Goal: Task Accomplishment & Management: Manage account settings

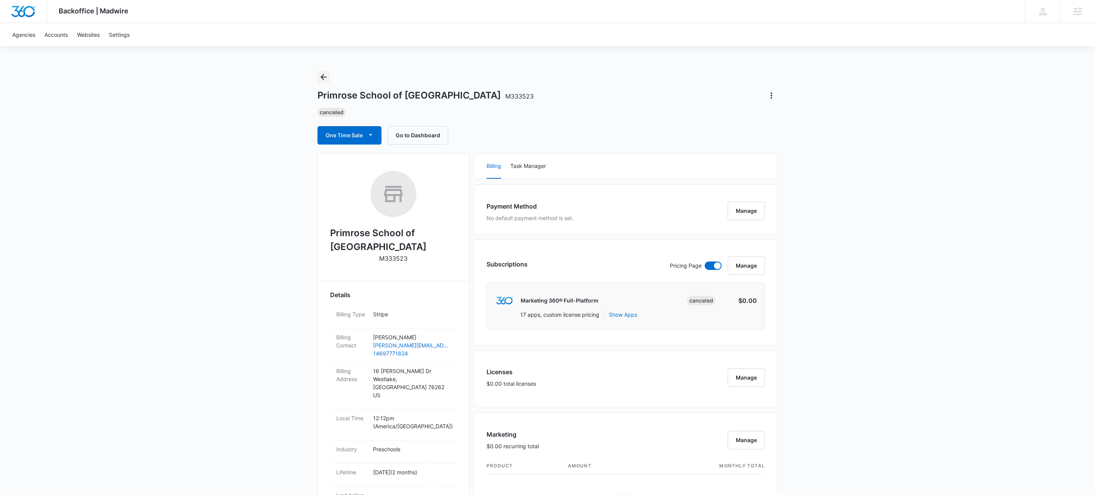
click at [325, 77] on icon "Back" at bounding box center [323, 76] width 9 height 9
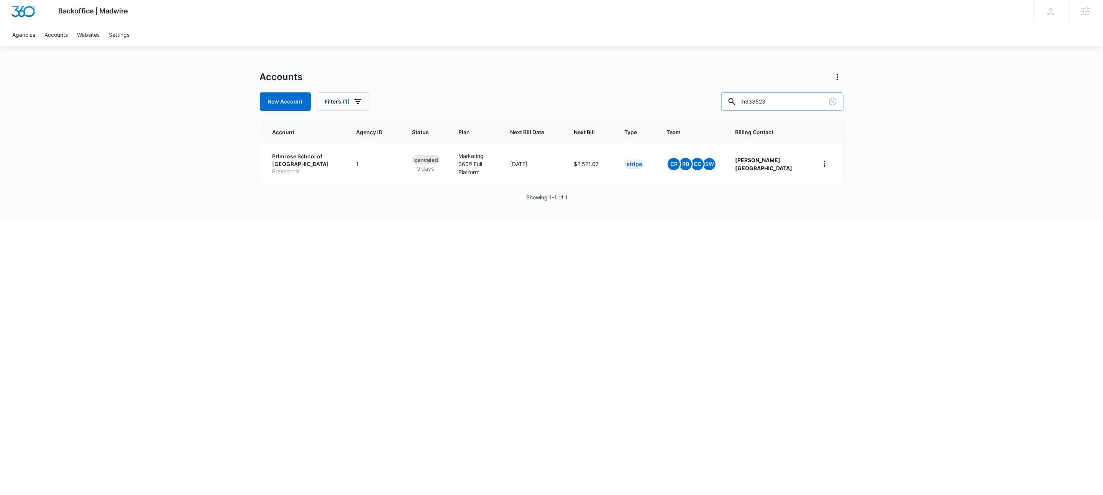
click at [802, 108] on input "m333523" at bounding box center [782, 101] width 122 height 18
click at [808, 102] on input "m326486" at bounding box center [782, 101] width 122 height 18
type input "m34498"
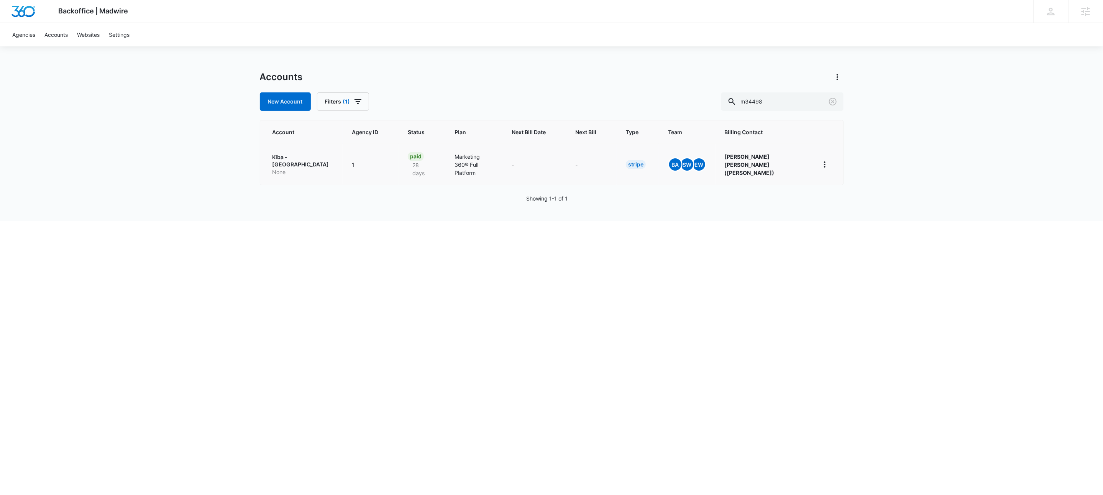
click at [295, 169] on p "None" at bounding box center [303, 172] width 61 height 8
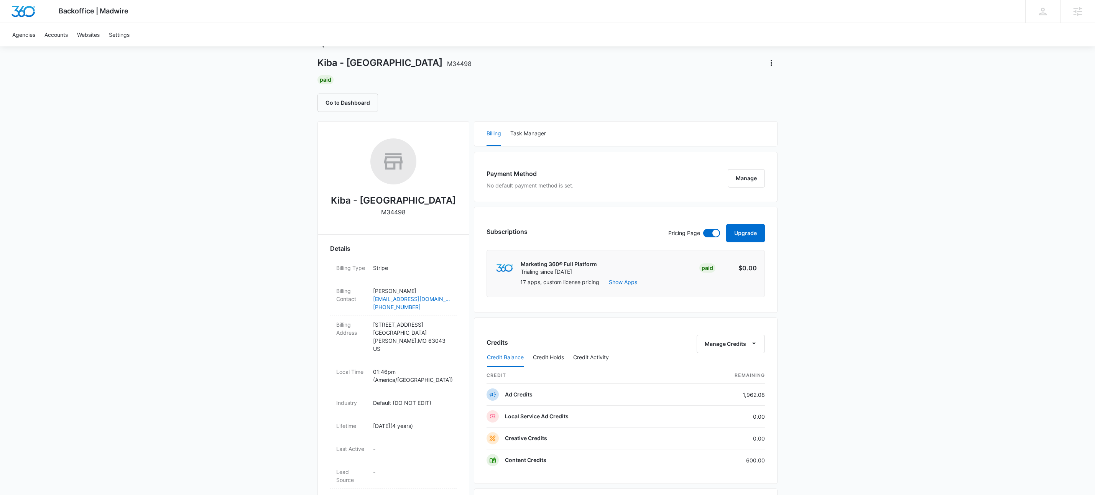
scroll to position [106, 0]
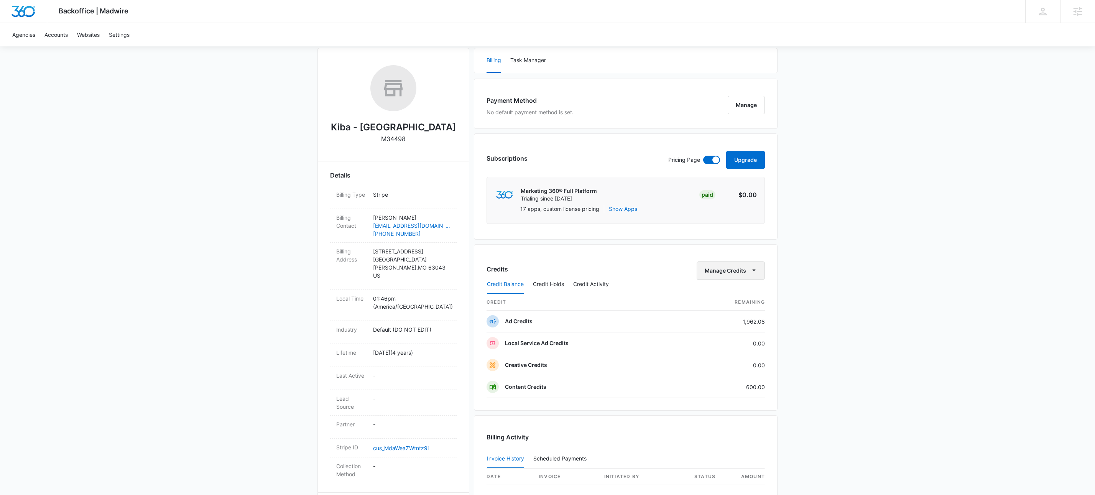
click at [733, 270] on button "Manage Credits" at bounding box center [730, 270] width 68 height 18
click at [737, 330] on div "Transfer To Another Account" at bounding box center [742, 331] width 72 height 5
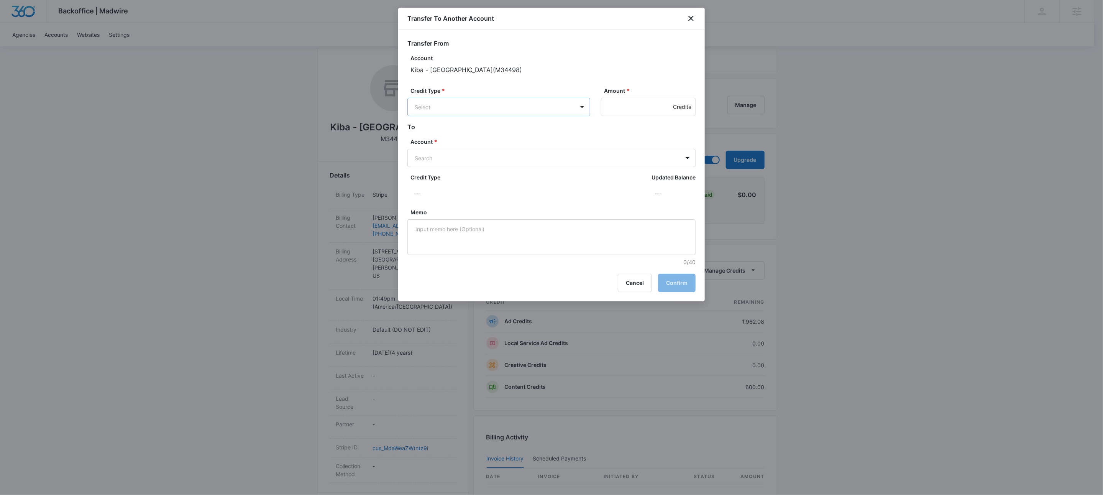
click at [452, 105] on body "Backoffice | Madwire Apps Settings KW Kait Weagraff kaitlyn.weagraff@madwire.co…" at bounding box center [551, 286] width 1103 height 784
click at [462, 187] on div "Content Credits (600.00 Credits)" at bounding box center [498, 191] width 163 height 12
drag, startPoint x: 619, startPoint y: 111, endPoint x: 622, endPoint y: 100, distance: 11.1
click at [619, 108] on input "Amount *" at bounding box center [648, 107] width 95 height 18
type input "600"
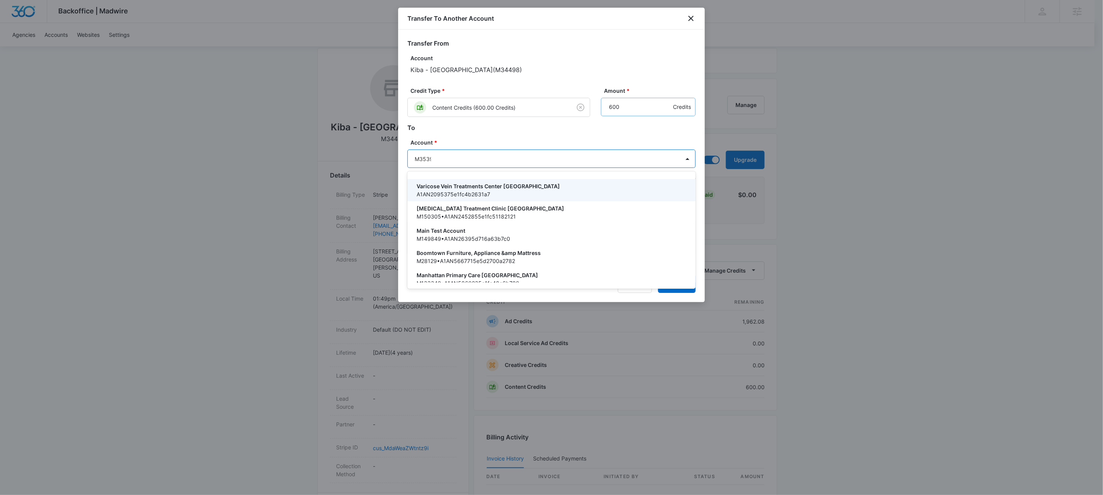
type input "M35397"
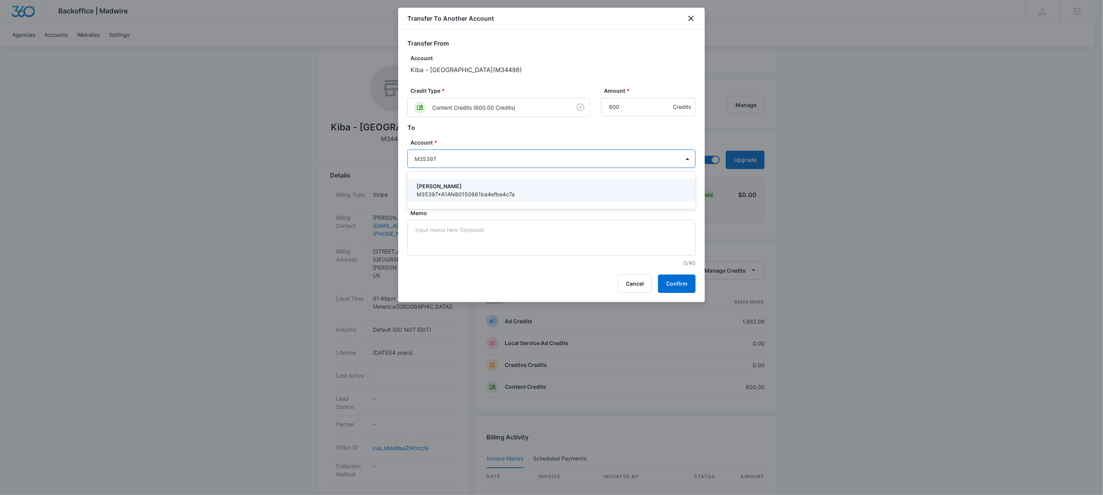
click at [489, 190] on p "M35397 • A1AN80150661ba4efbe4c7a" at bounding box center [551, 194] width 268 height 8
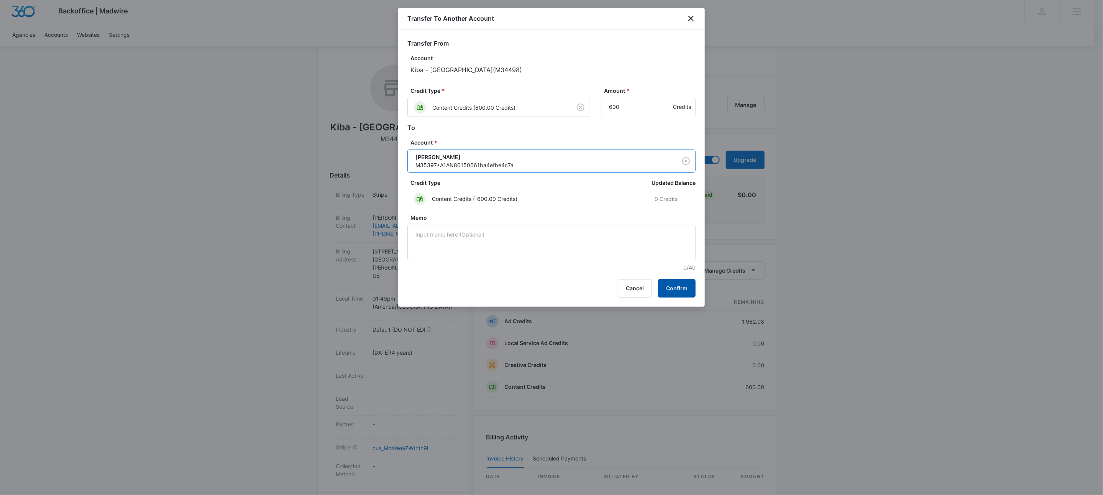
click at [687, 284] on button "Confirm" at bounding box center [677, 288] width 38 height 18
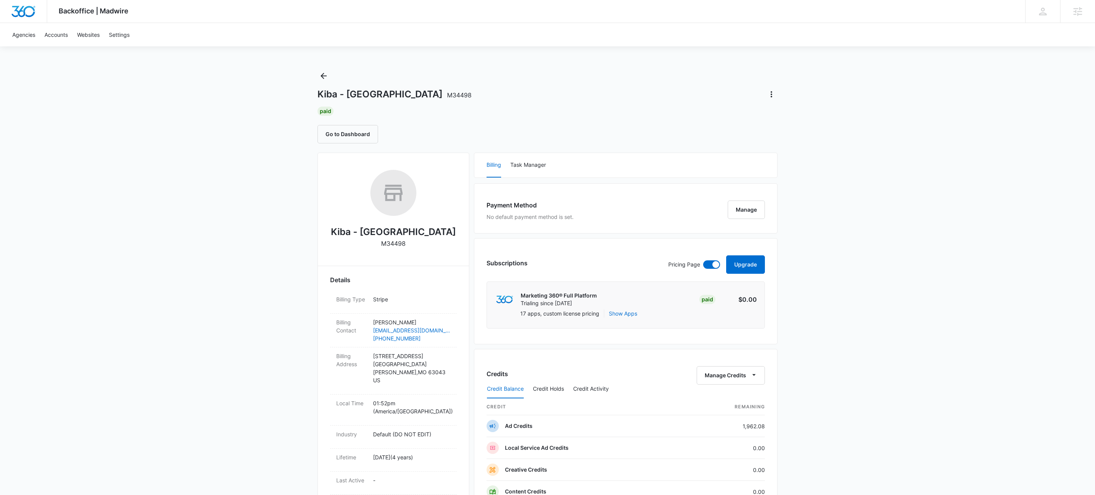
scroll to position [0, 0]
click at [326, 77] on icon "Back" at bounding box center [323, 77] width 6 height 6
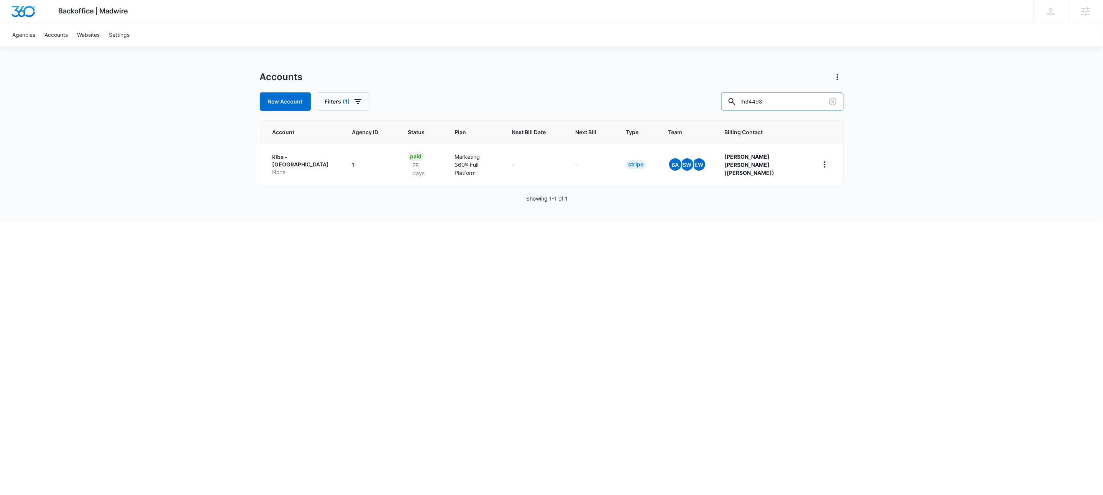
click at [798, 100] on input "m34498" at bounding box center [782, 101] width 122 height 18
type input "m326486"
click at [297, 156] on p "Kiba - Vernon" at bounding box center [306, 160] width 67 height 15
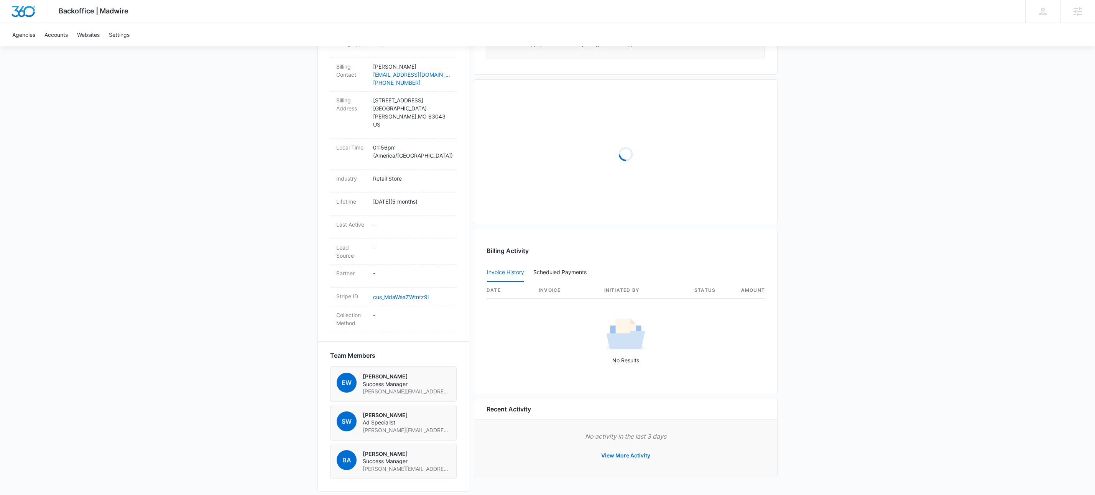
scroll to position [272, 0]
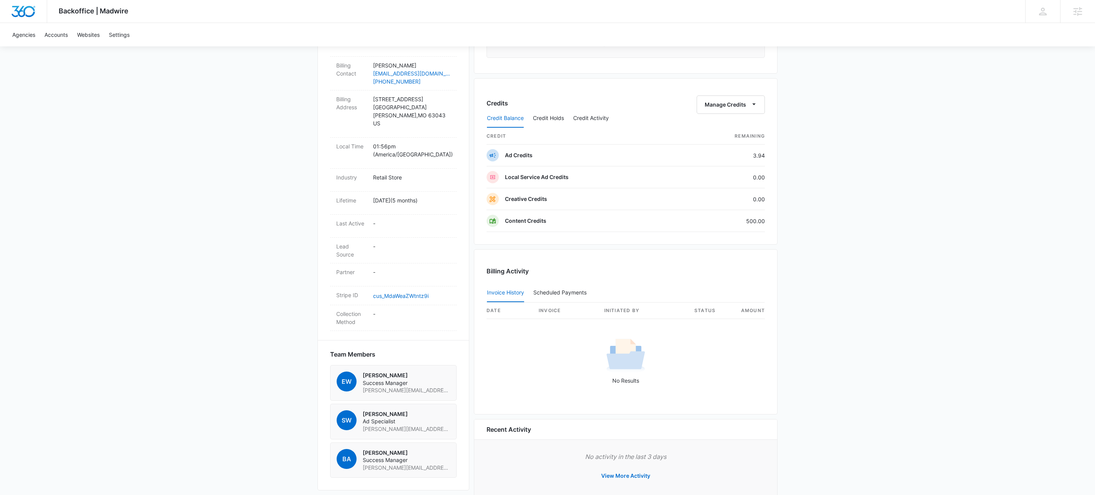
click at [763, 111] on div "Credit Balance Credit Holds Credit Activity" at bounding box center [625, 118] width 278 height 19
click at [757, 106] on icon "button" at bounding box center [754, 104] width 8 height 8
click at [766, 161] on button "Transfer To Another Account" at bounding box center [746, 165] width 99 height 11
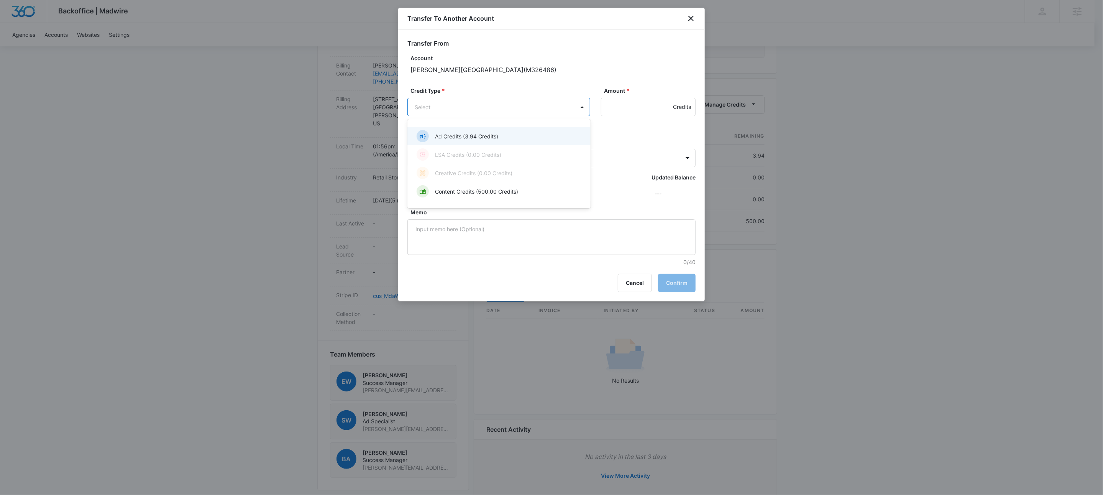
click at [507, 105] on body "Backoffice | Madwire Apps Settings KW Kait Weagraff kaitlyn.weagraff@madwire.co…" at bounding box center [551, 120] width 1103 height 784
click at [471, 192] on p "Content Credits (500.00 Credits)" at bounding box center [476, 191] width 83 height 8
click at [651, 109] on input "Amount *" at bounding box center [648, 107] width 95 height 18
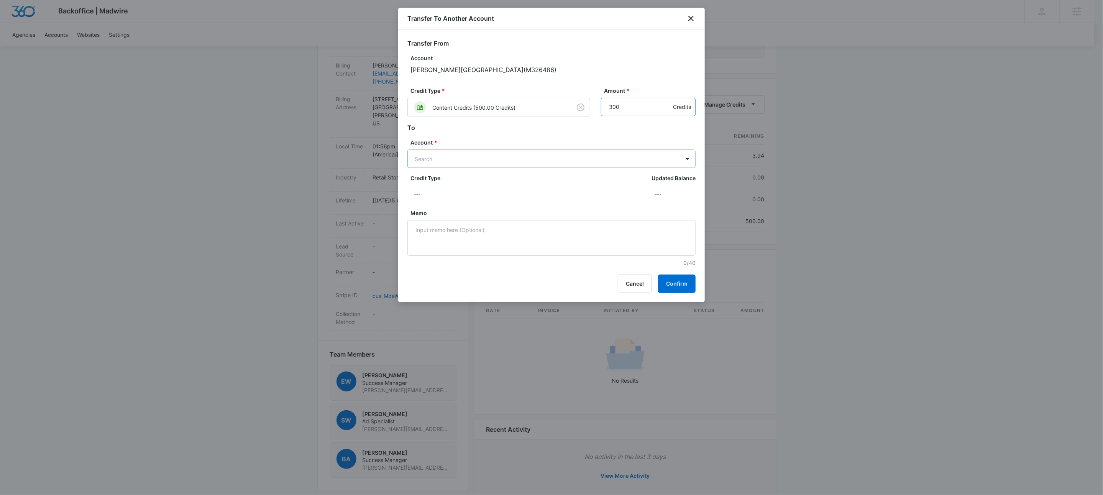
type input "300"
click at [466, 161] on body "Backoffice | Madwire Apps Settings KW Kait Weagraff kaitlyn.weagraff@madwire.co…" at bounding box center [551, 120] width 1103 height 784
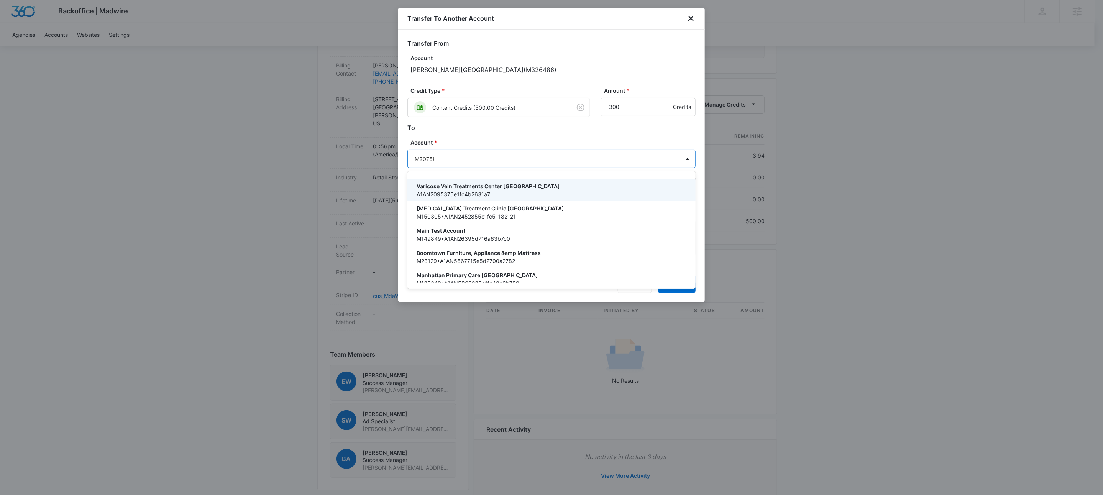
type input "M307588"
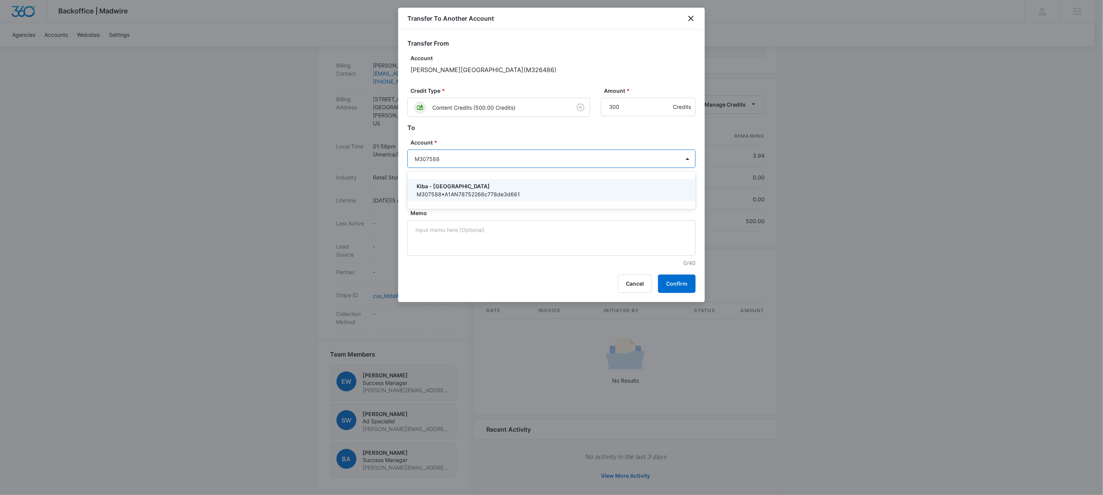
click at [462, 184] on p "Kiba - Nashville" at bounding box center [551, 186] width 268 height 8
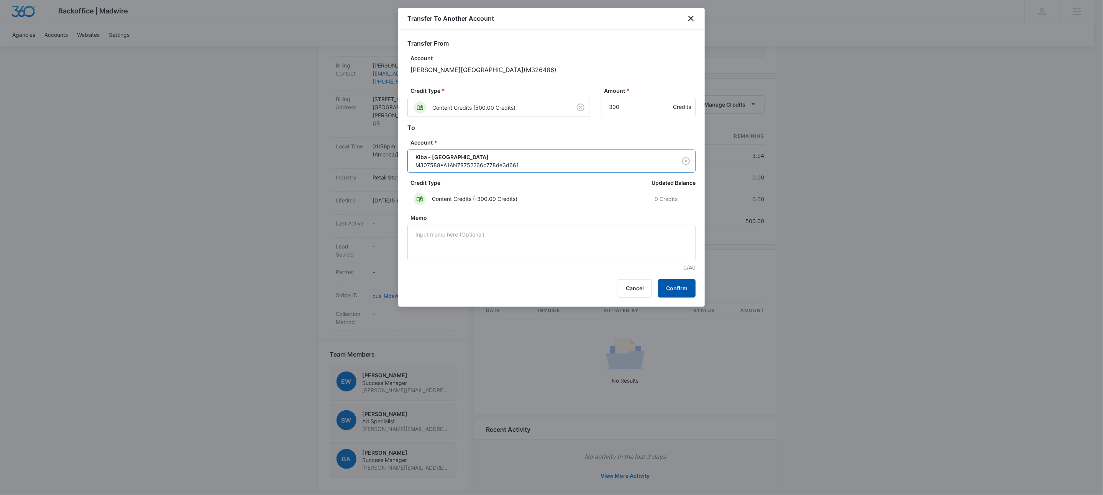
click at [683, 290] on button "Confirm" at bounding box center [677, 288] width 38 height 18
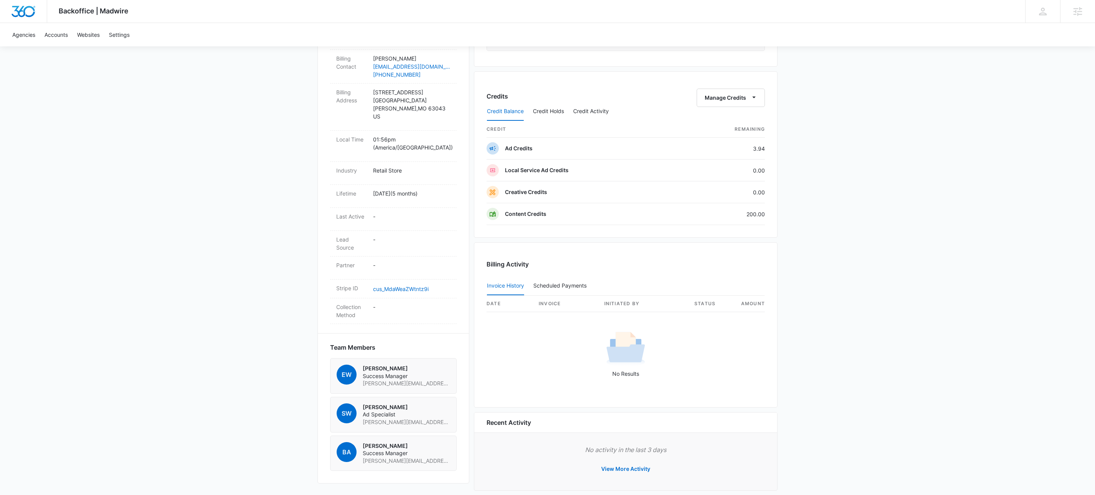
scroll to position [292, 0]
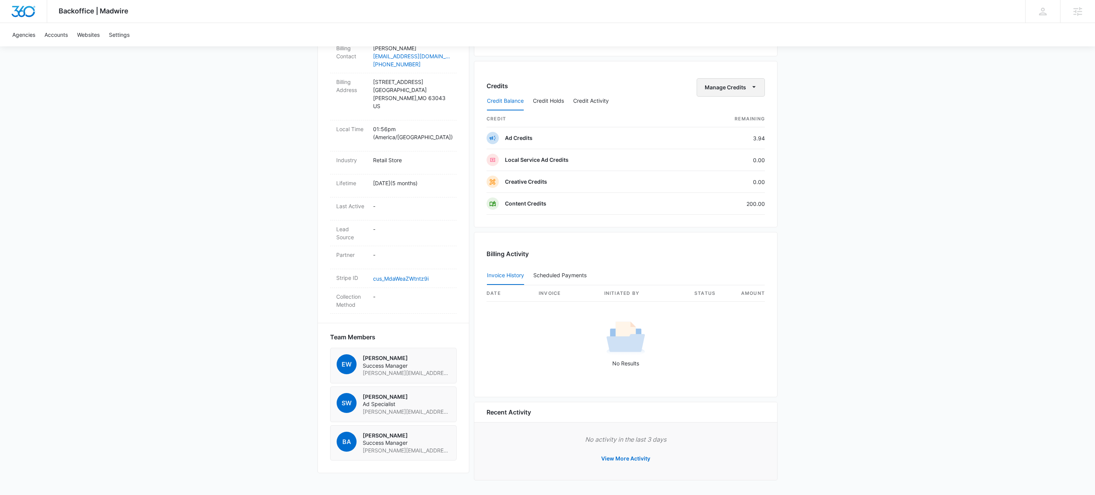
click at [750, 83] on icon "button" at bounding box center [754, 87] width 8 height 8
click at [754, 146] on div "Transfer To Another Account" at bounding box center [742, 148] width 72 height 5
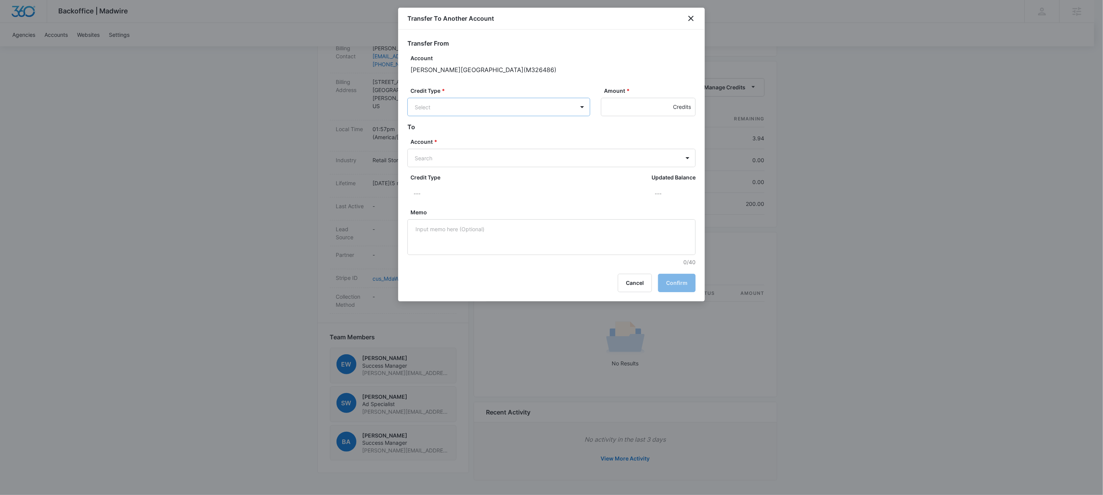
click at [443, 107] on body "Backoffice | Madwire Apps Settings KW Kait Weagraff kaitlyn.weagraff@madwire.co…" at bounding box center [551, 103] width 1103 height 784
click at [469, 192] on p "Content Credits (200.00 Credits)" at bounding box center [476, 191] width 83 height 8
click at [619, 103] on input "Amount *" at bounding box center [648, 107] width 95 height 18
type input "200"
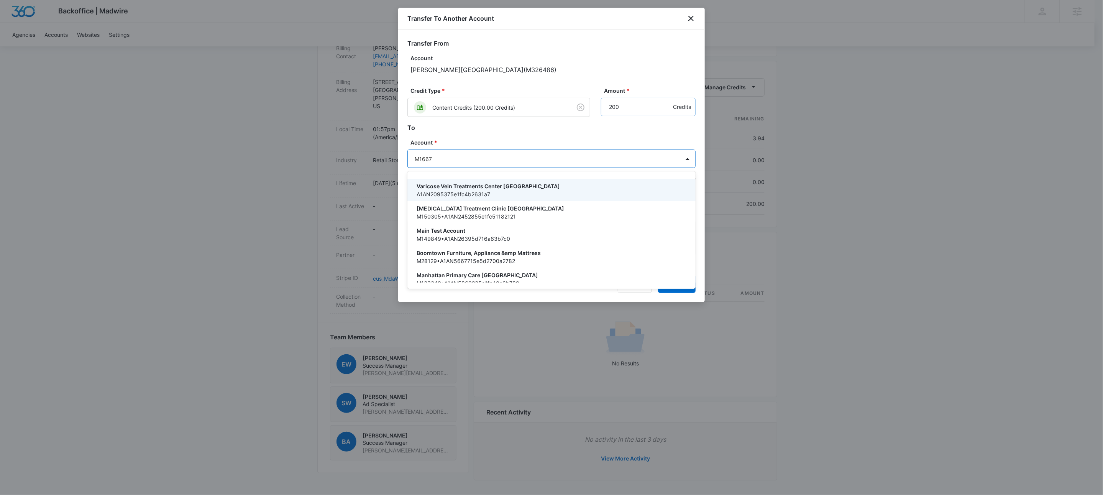
type input "M16670"
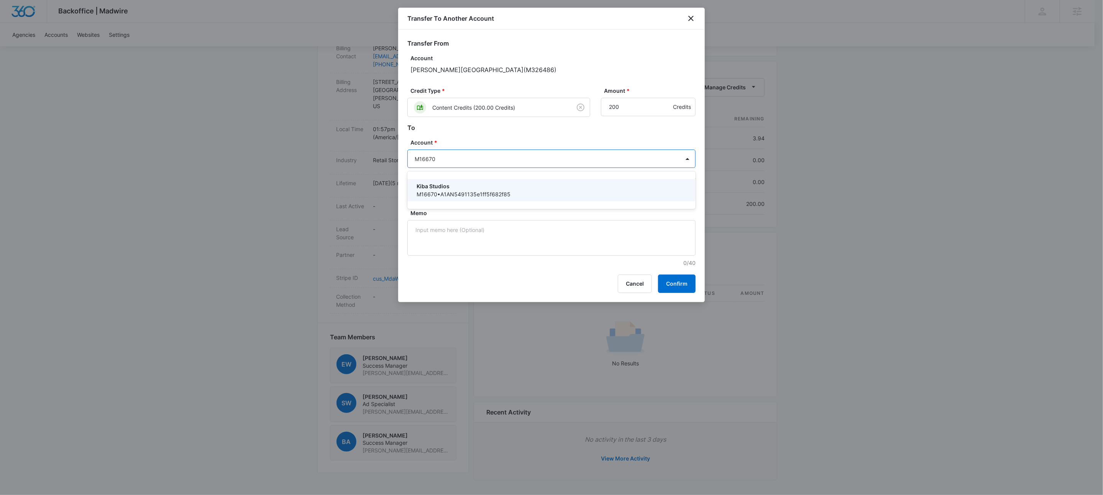
click at [495, 193] on p "M16670 • A1AN5491135e1ff5f682f85" at bounding box center [551, 194] width 268 height 8
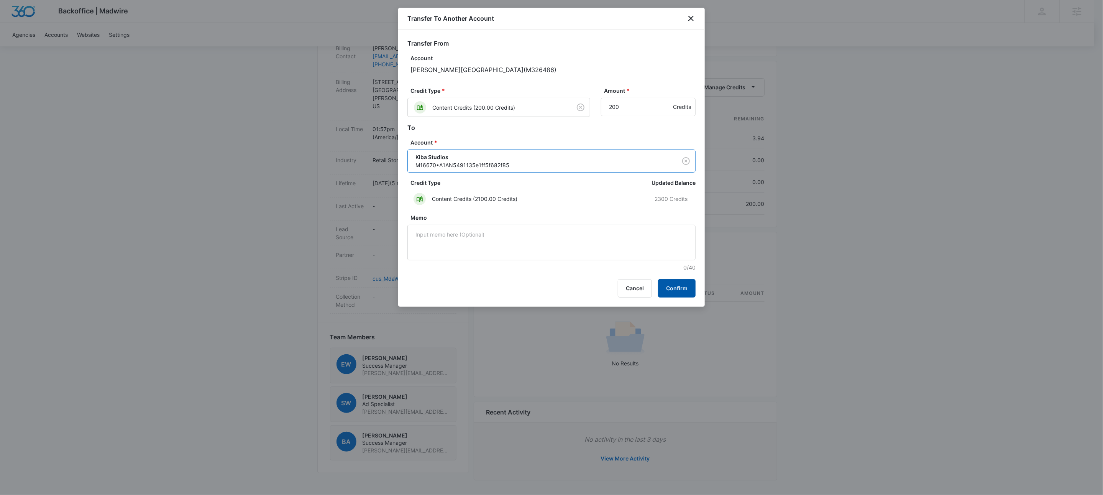
click at [667, 282] on button "Confirm" at bounding box center [677, 288] width 38 height 18
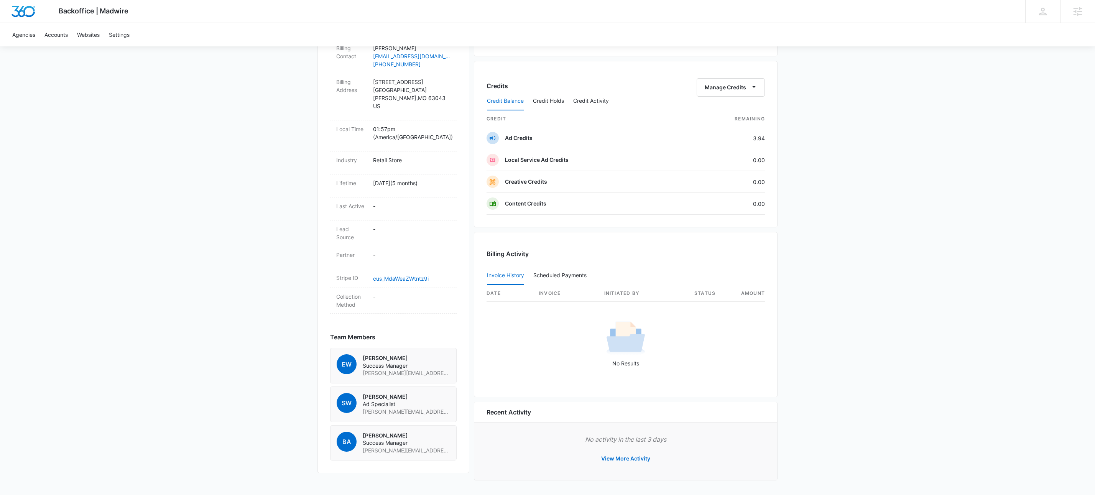
scroll to position [0, 0]
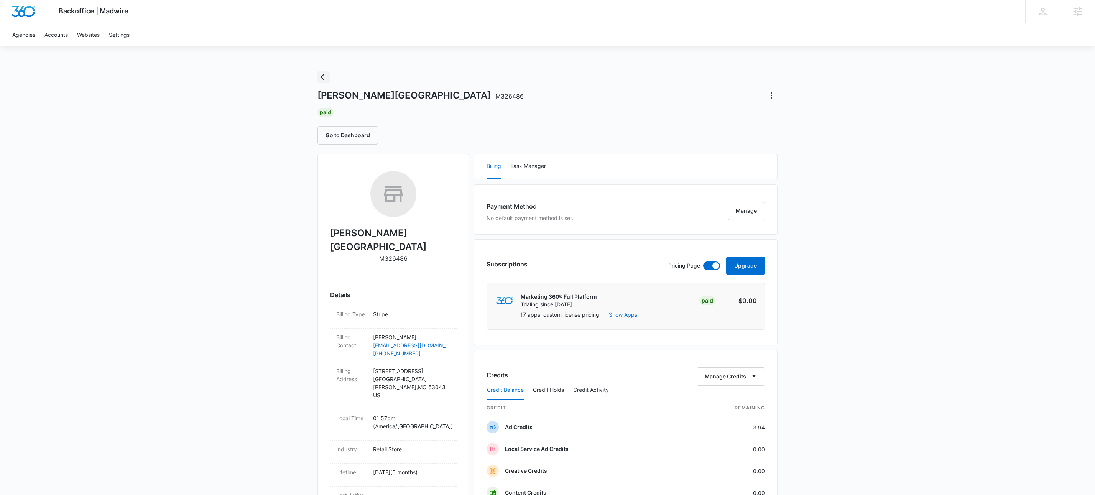
click at [323, 77] on icon "Back" at bounding box center [323, 77] width 6 height 6
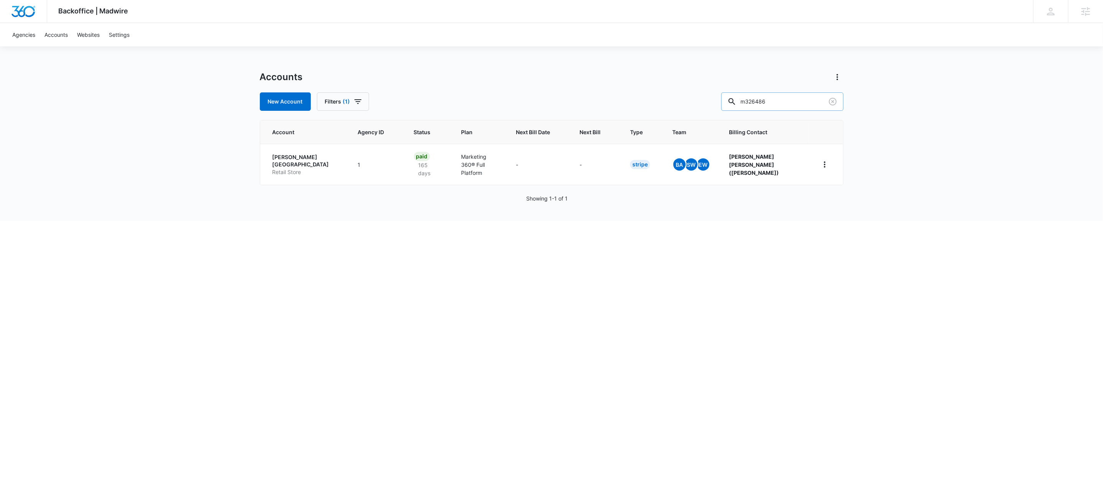
click at [810, 102] on input "m326486" at bounding box center [782, 101] width 122 height 18
type input "m322685"
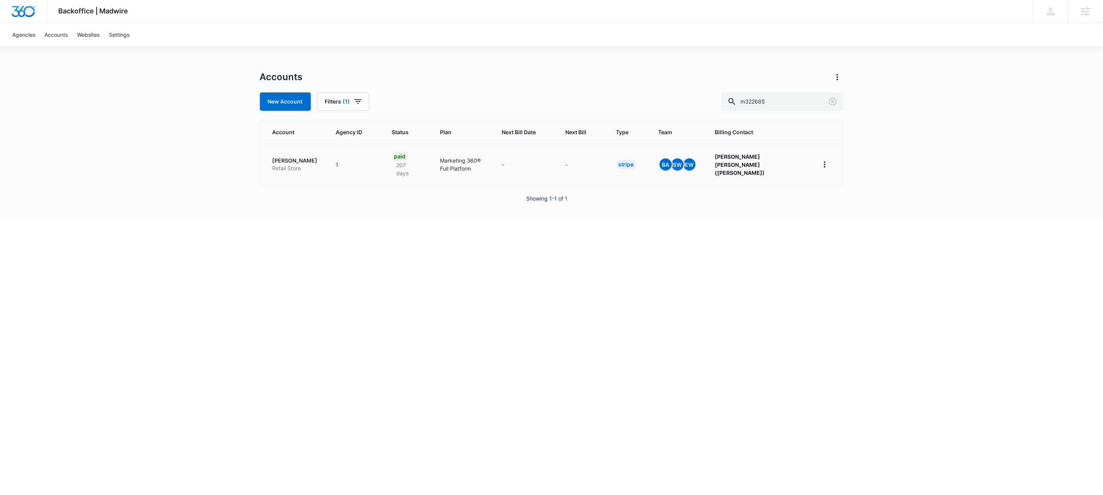
click at [293, 164] on p "Retail Store" at bounding box center [295, 168] width 45 height 8
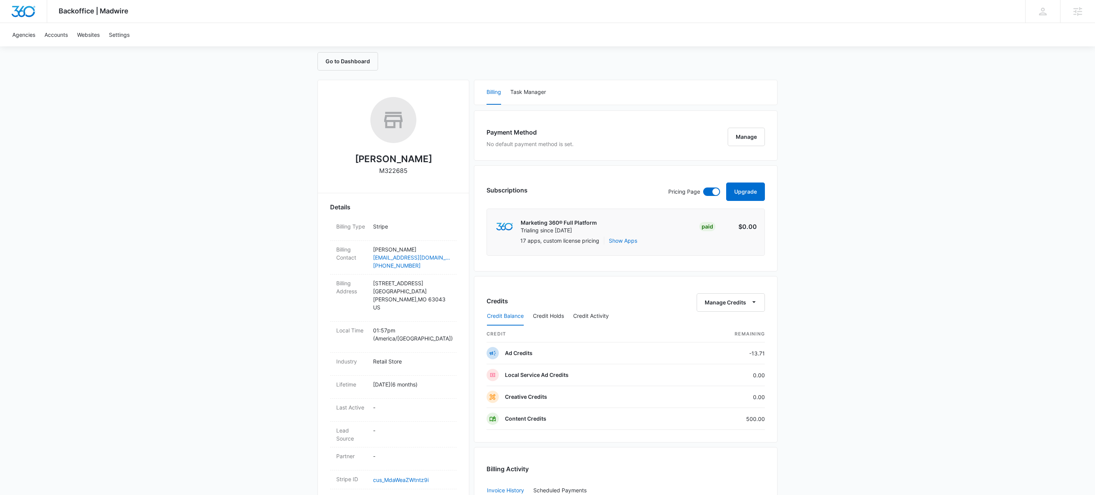
scroll to position [292, 0]
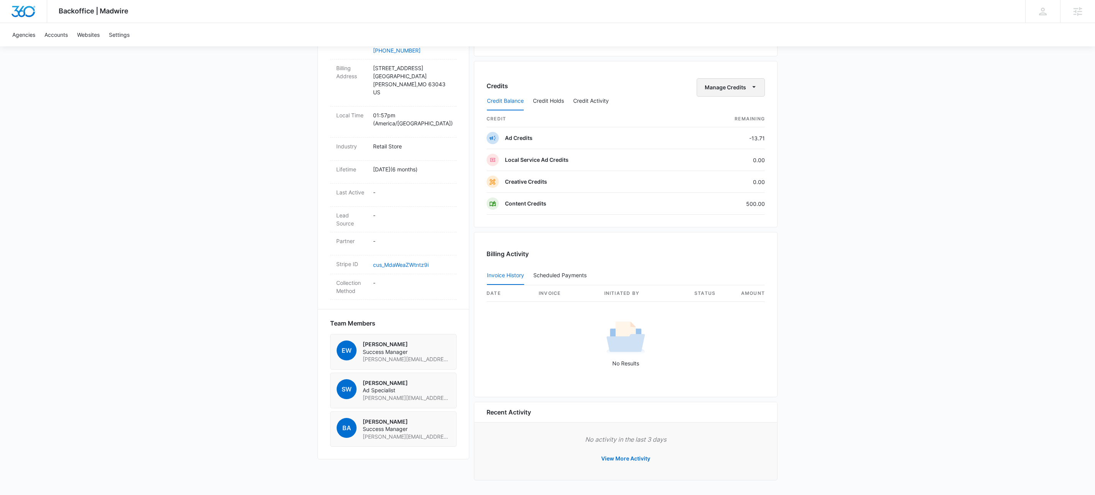
click at [760, 87] on button "Manage Credits" at bounding box center [730, 87] width 68 height 18
click at [743, 146] on div "Transfer To Another Account" at bounding box center [742, 148] width 72 height 5
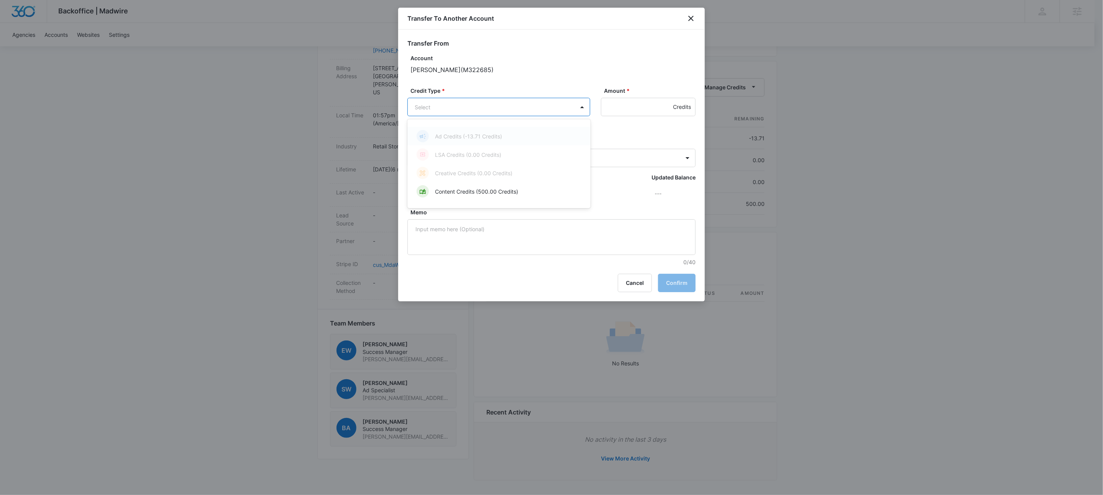
drag, startPoint x: 516, startPoint y: 108, endPoint x: 504, endPoint y: 119, distance: 16.3
click at [516, 108] on body "Backoffice | Madwire Apps Settings KW Kait Weagraff kaitlyn.weagraff@madwire.co…" at bounding box center [551, 103] width 1103 height 784
drag, startPoint x: 444, startPoint y: 194, endPoint x: 558, endPoint y: 155, distance: 120.4
click at [444, 194] on p "Content Credits (500.00 Credits)" at bounding box center [476, 191] width 83 height 8
click at [624, 107] on input "Amount *" at bounding box center [648, 107] width 95 height 18
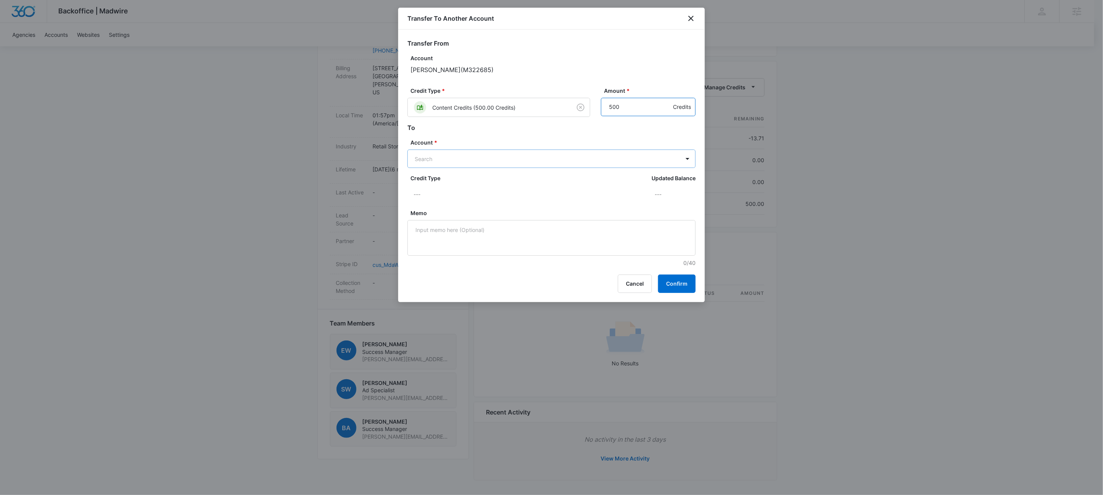
type input "500"
click at [433, 157] on body "Backoffice | Madwire Apps Settings KW Kait Weagraff kaitlyn.weagraff@madwire.co…" at bounding box center [551, 103] width 1103 height 784
type input "M16670"
click at [473, 192] on p "M16670 • A1AN5491135e1ff5f682f85" at bounding box center [551, 194] width 268 height 8
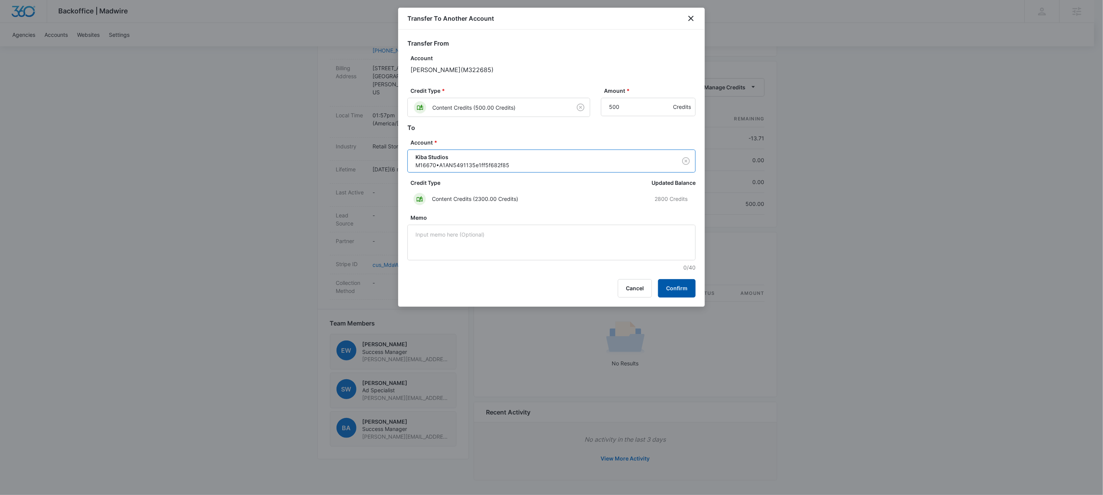
click at [680, 289] on button "Confirm" at bounding box center [677, 288] width 38 height 18
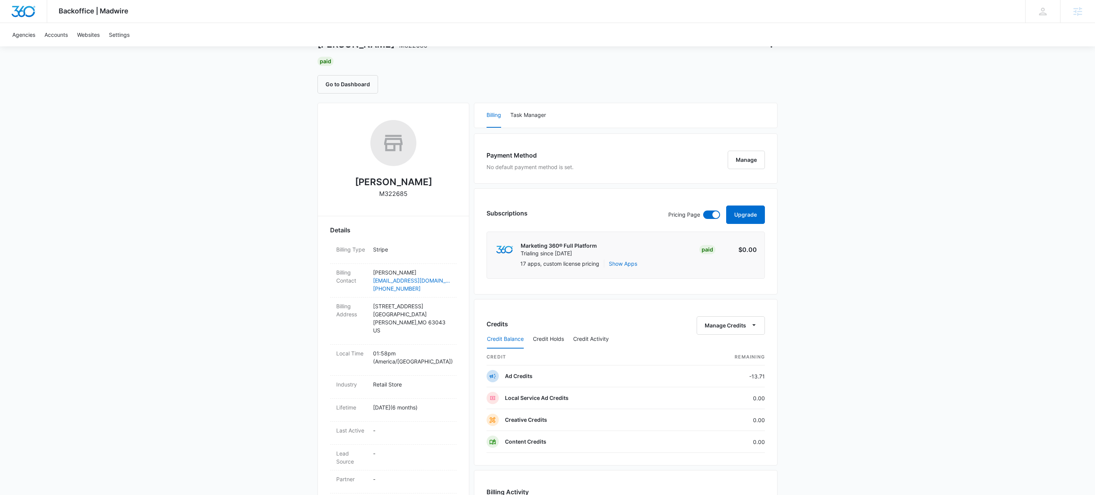
scroll to position [0, 0]
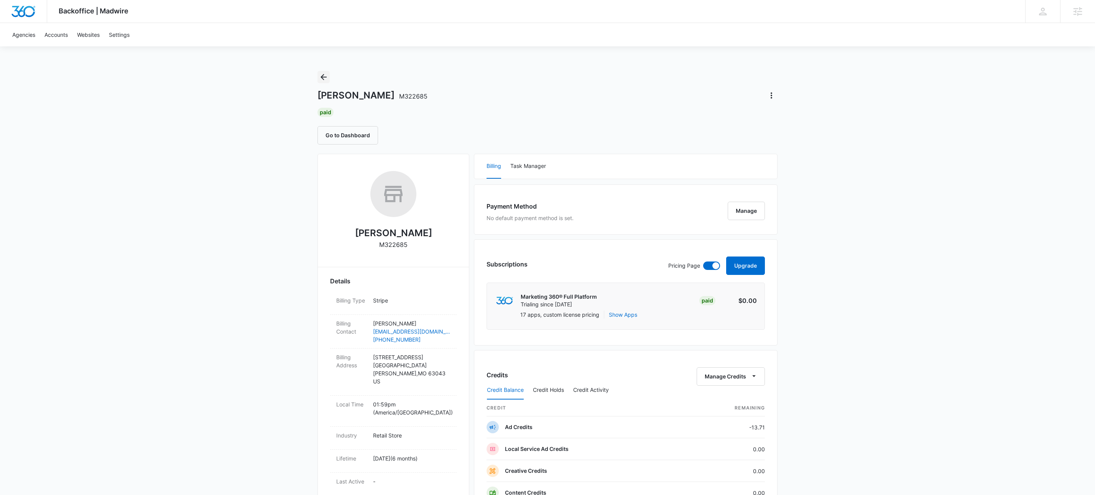
drag, startPoint x: 324, startPoint y: 76, endPoint x: 500, endPoint y: 77, distance: 175.6
click at [324, 76] on icon "Back" at bounding box center [323, 76] width 9 height 9
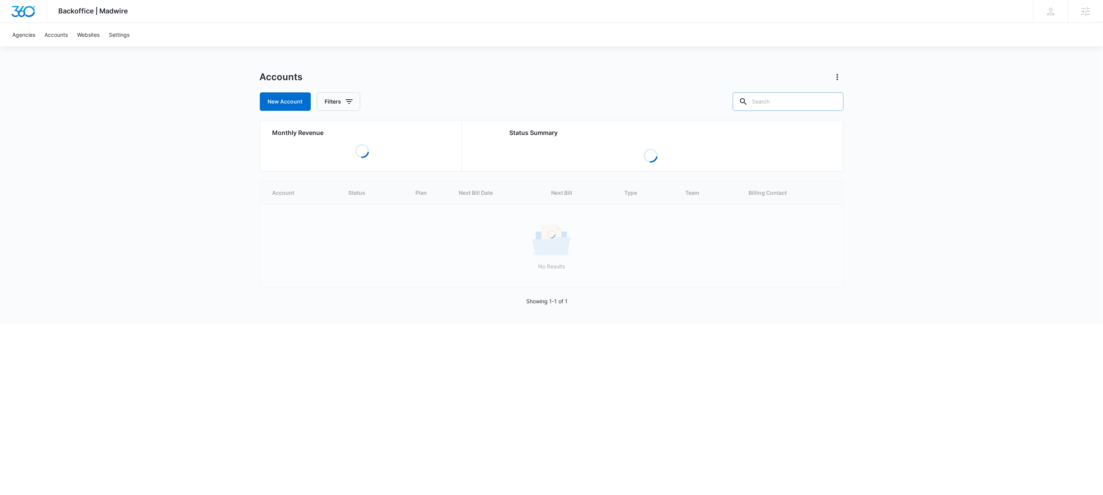
click at [818, 99] on input "text" at bounding box center [788, 101] width 111 height 18
paste input "M321836"
type input "M321836"
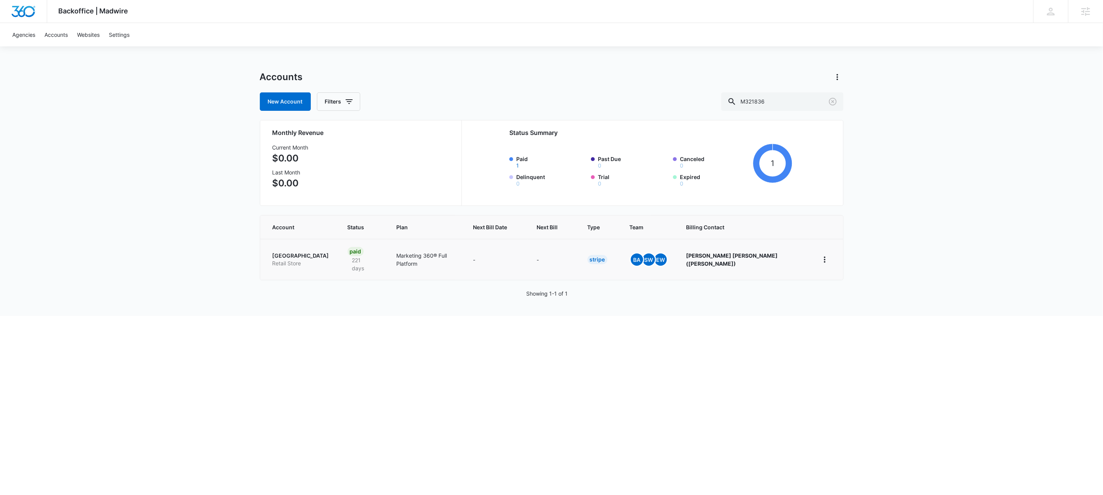
click at [295, 263] on p "Retail Store" at bounding box center [301, 263] width 57 height 8
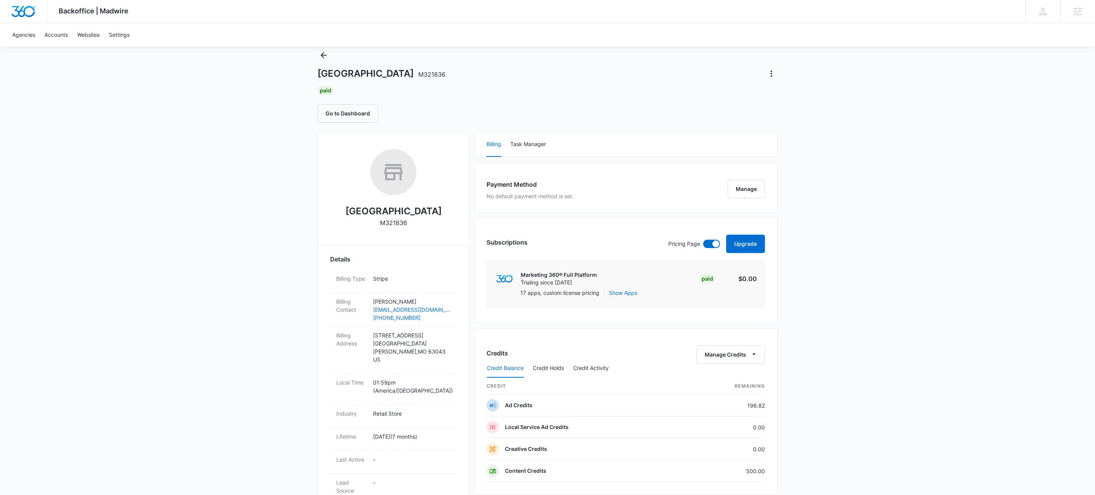
scroll to position [110, 0]
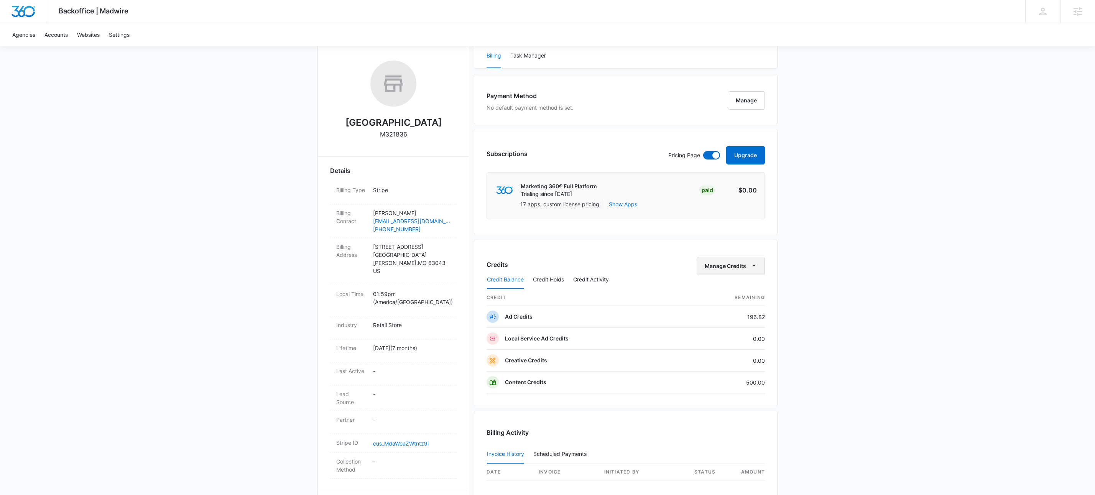
click at [752, 260] on button "Manage Credits" at bounding box center [730, 266] width 68 height 18
click at [746, 325] on div "Transfer To Another Account" at bounding box center [742, 326] width 72 height 5
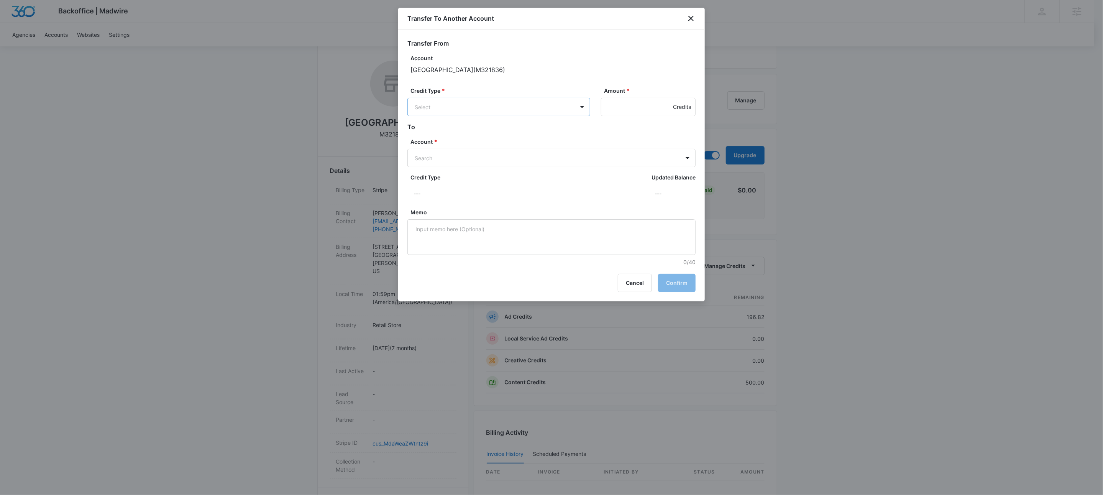
click at [496, 110] on body "Backoffice | Madwire Apps Settings KW Kait Weagraff kaitlyn.weagraff@madwire.co…" at bounding box center [551, 282] width 1103 height 784
click at [453, 191] on p "Content Credits (500.00 Credits)" at bounding box center [476, 191] width 83 height 8
click at [616, 106] on input "Amount *" at bounding box center [648, 107] width 95 height 18
type input "500"
type input "M16670"
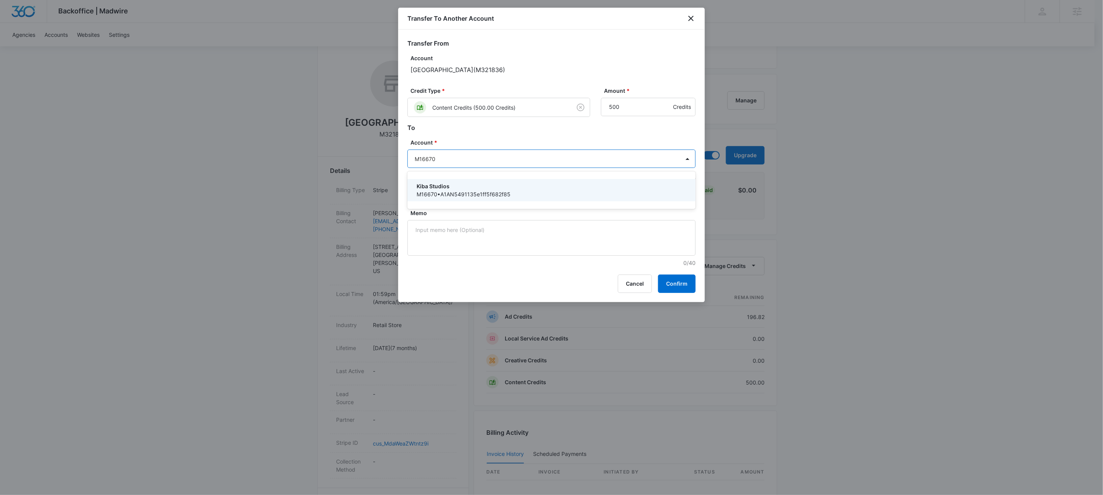
click at [440, 185] on p "Kiba Studios" at bounding box center [551, 186] width 268 height 8
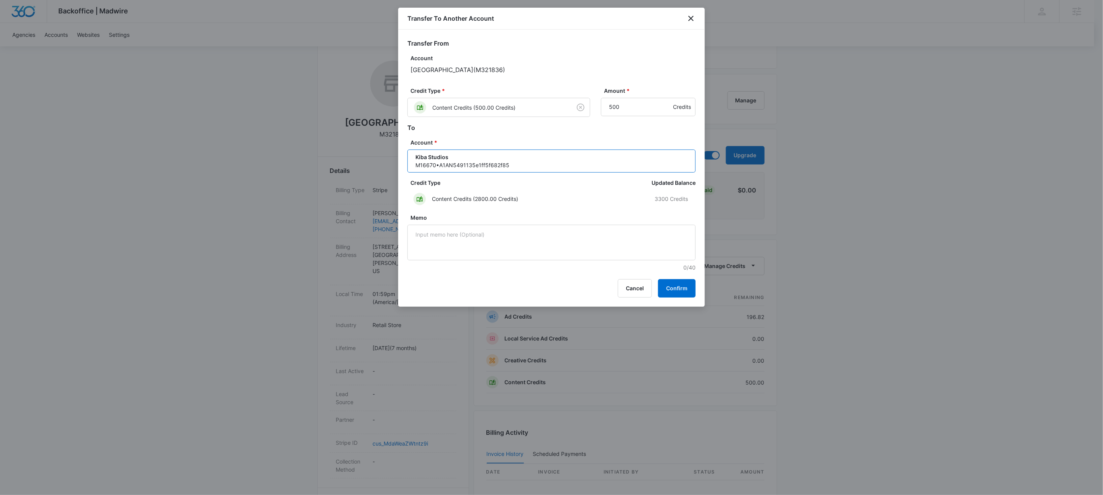
click at [678, 278] on div "Transfer To Another Account Transfer From Account Kiba - Grand Junction ( M3218…" at bounding box center [551, 157] width 307 height 299
click at [681, 290] on button "Confirm" at bounding box center [677, 288] width 38 height 18
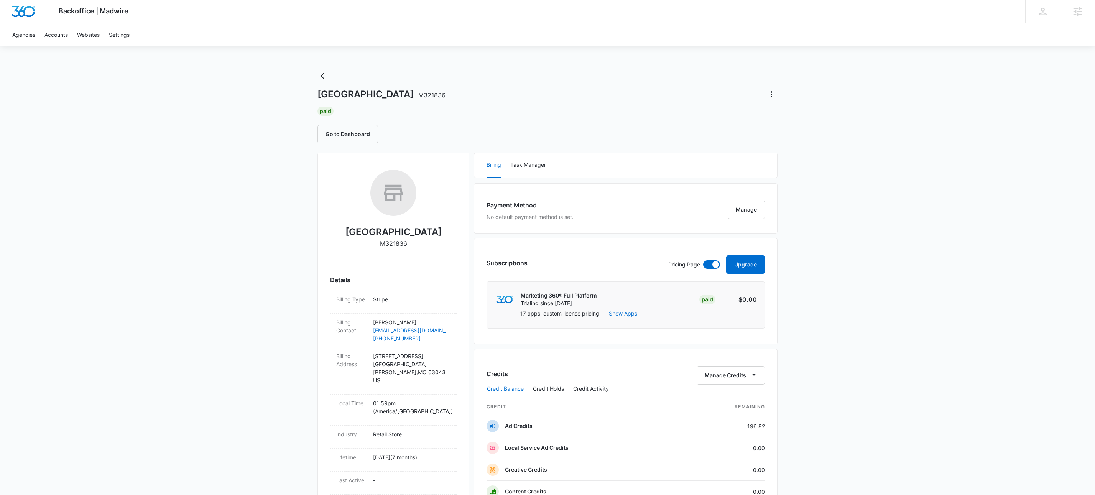
scroll to position [0, 0]
click at [324, 79] on icon "Back" at bounding box center [323, 76] width 9 height 9
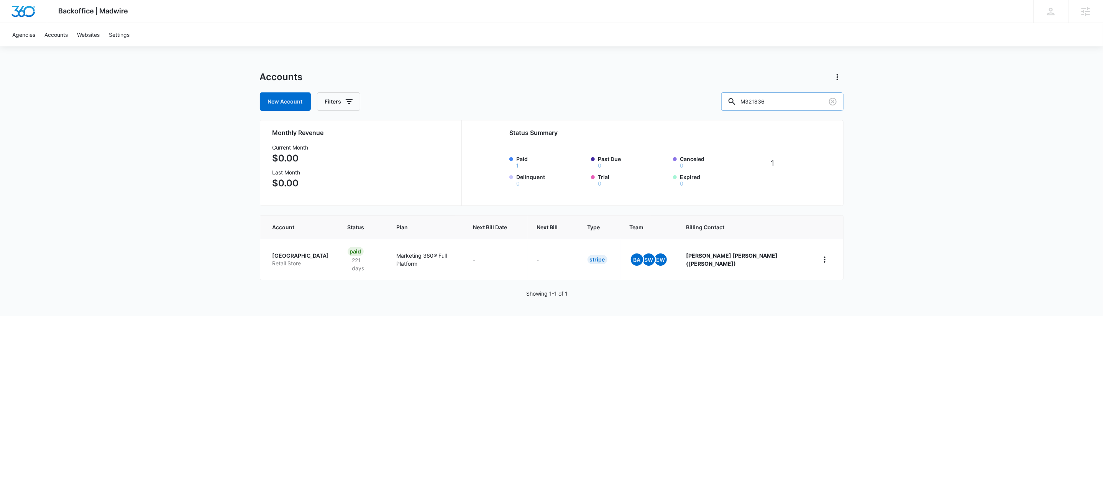
click at [809, 100] on input "M321836" at bounding box center [782, 101] width 122 height 18
type input "m34490"
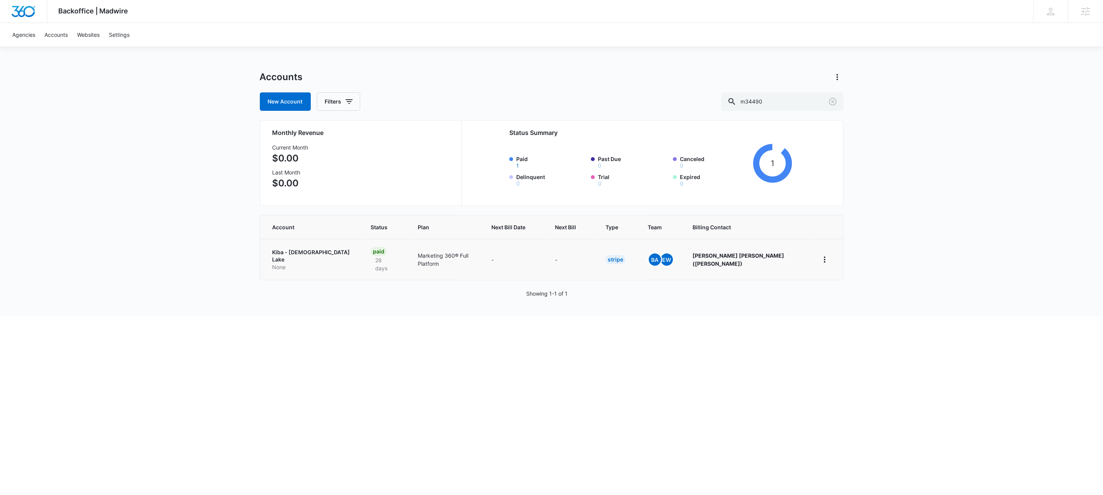
click at [282, 254] on p "Kiba - Lady Lake" at bounding box center [313, 255] width 80 height 15
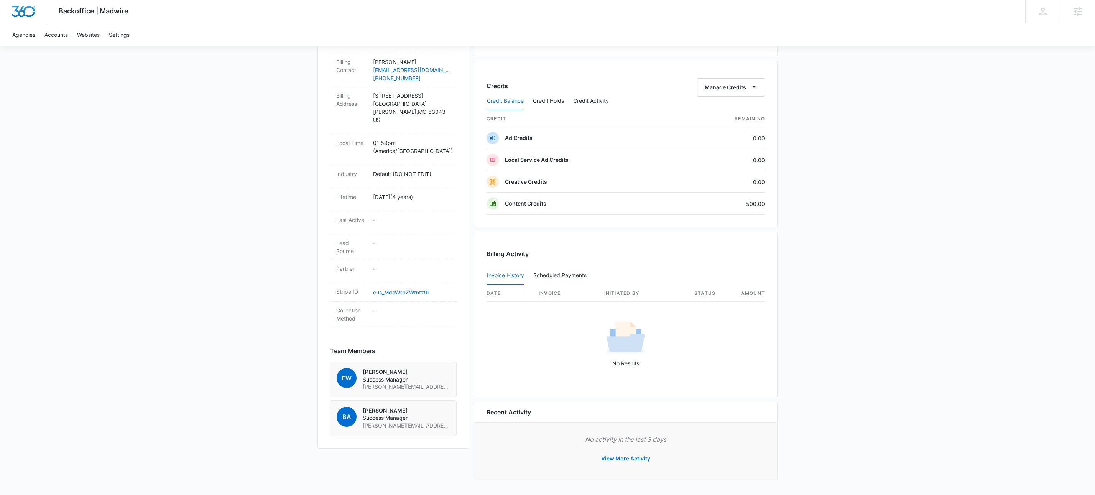
scroll to position [290, 0]
click at [751, 93] on div "Credit Balance Credit Holds Credit Activity" at bounding box center [625, 101] width 278 height 19
click at [750, 89] on icon "button" at bounding box center [754, 87] width 8 height 8
click at [740, 149] on div "Transfer To Another Account" at bounding box center [742, 148] width 72 height 5
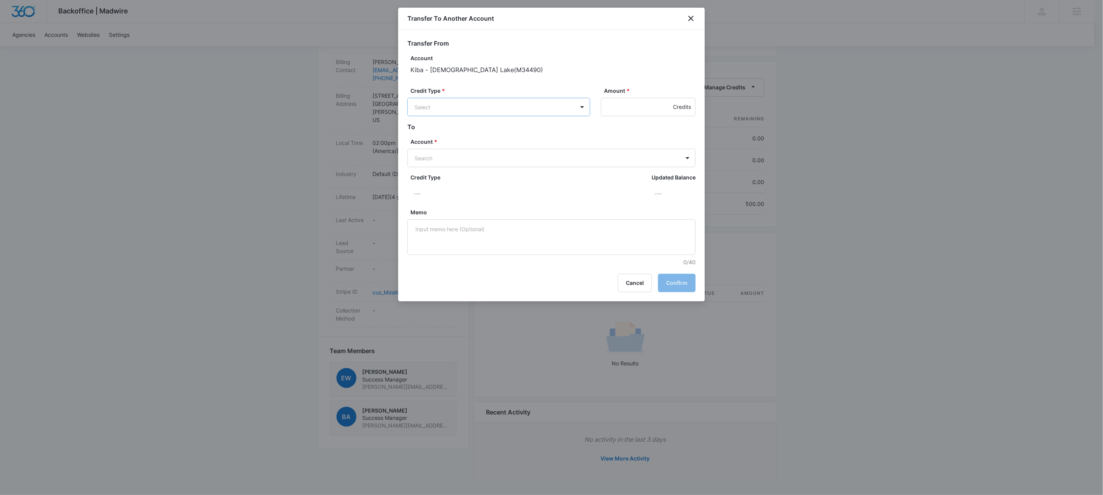
click at [424, 97] on div "Credit Type * Select" at bounding box center [498, 102] width 183 height 30
click at [434, 108] on body "Backoffice | Madwire Apps Settings KW Kait Weagraff kaitlyn.weagraff@madwire.co…" at bounding box center [551, 103] width 1103 height 784
click at [450, 194] on p "Content Credits (500.00 Credits)" at bounding box center [476, 191] width 83 height 8
drag, startPoint x: 622, startPoint y: 94, endPoint x: 617, endPoint y: 104, distance: 11.7
click at [622, 94] on label "Amount *" at bounding box center [651, 91] width 95 height 8
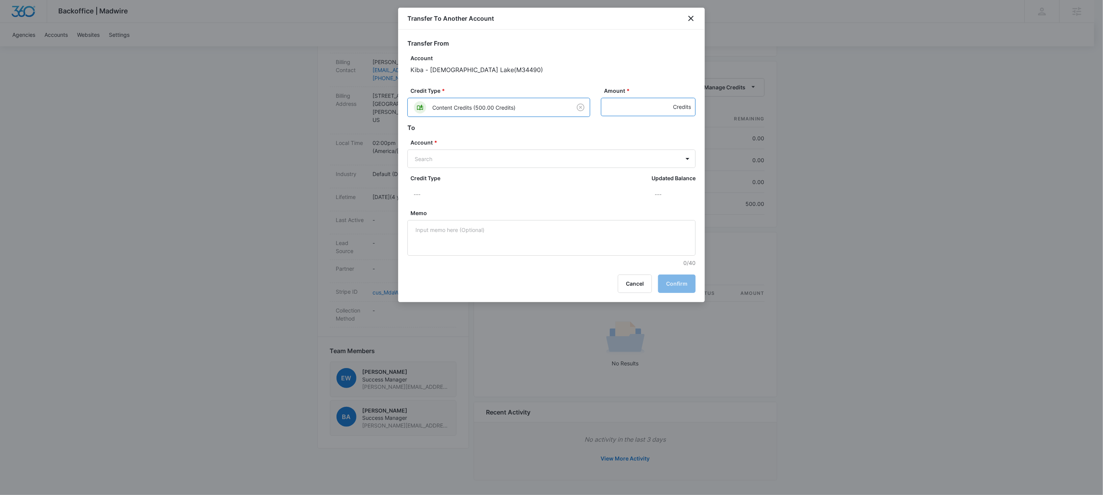
click at [622, 98] on input "Amount *" at bounding box center [648, 107] width 95 height 18
click at [618, 105] on input "Amount *" at bounding box center [648, 107] width 95 height 18
type input "500"
type input "M16670"
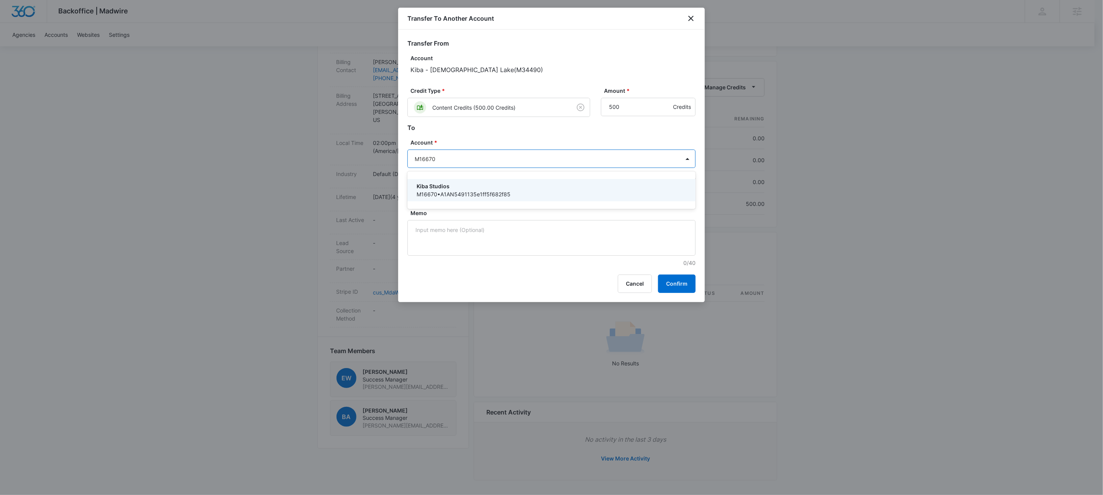
click at [472, 192] on p "M16670 • A1AN5491135e1ff5f682f85" at bounding box center [551, 194] width 268 height 8
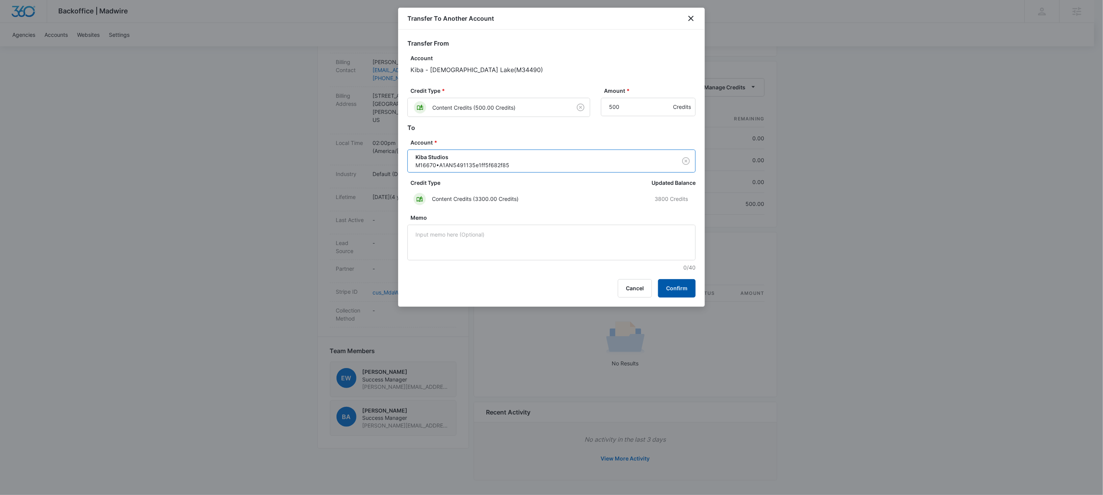
click at [671, 285] on button "Confirm" at bounding box center [677, 288] width 38 height 18
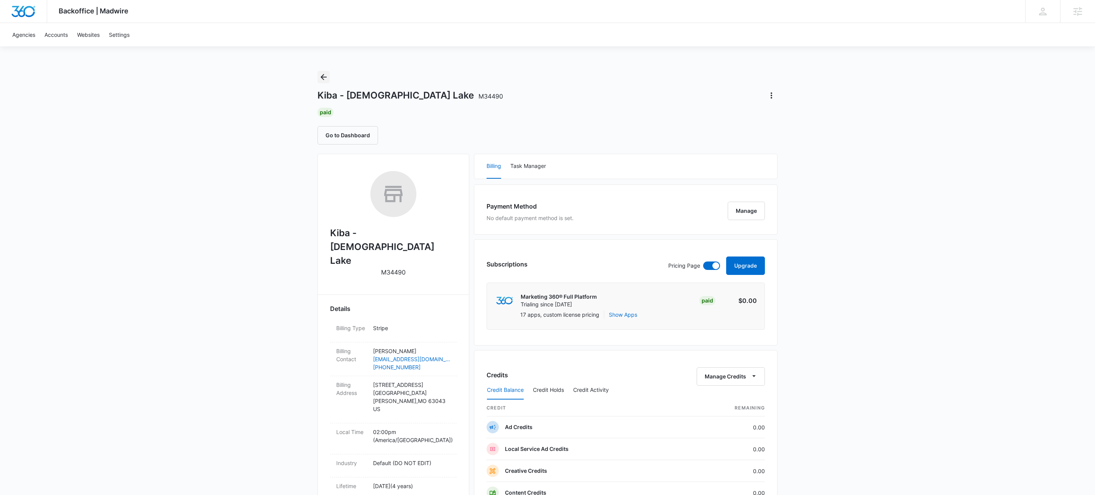
click at [323, 82] on button "Back" at bounding box center [323, 77] width 12 height 12
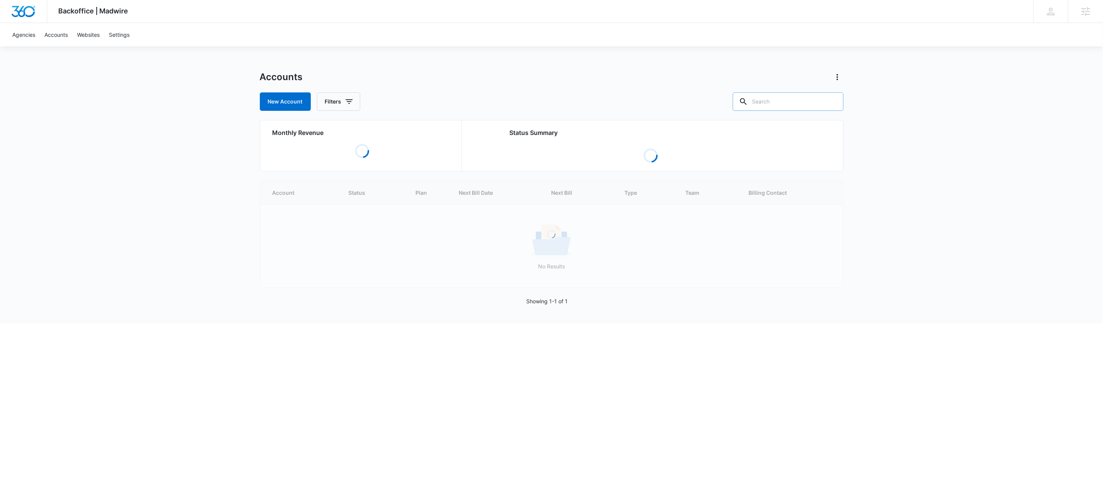
click at [796, 105] on input "text" at bounding box center [788, 101] width 111 height 18
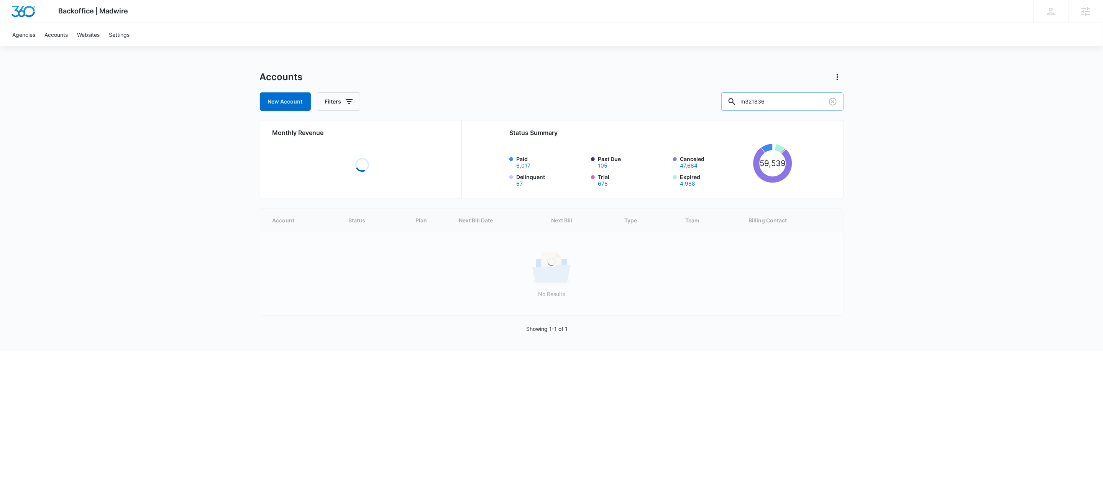
type input "m321836"
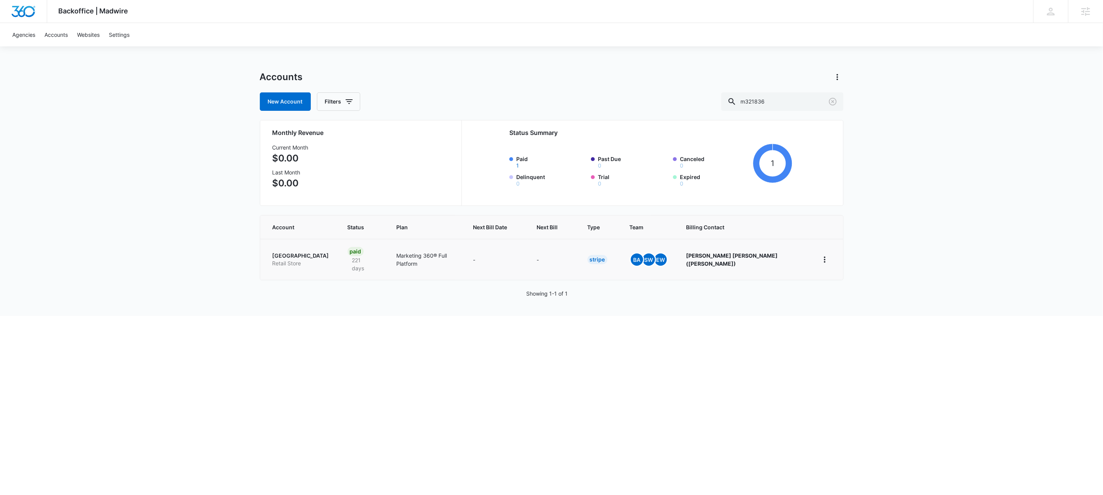
click at [279, 259] on p "Retail Store" at bounding box center [301, 263] width 57 height 8
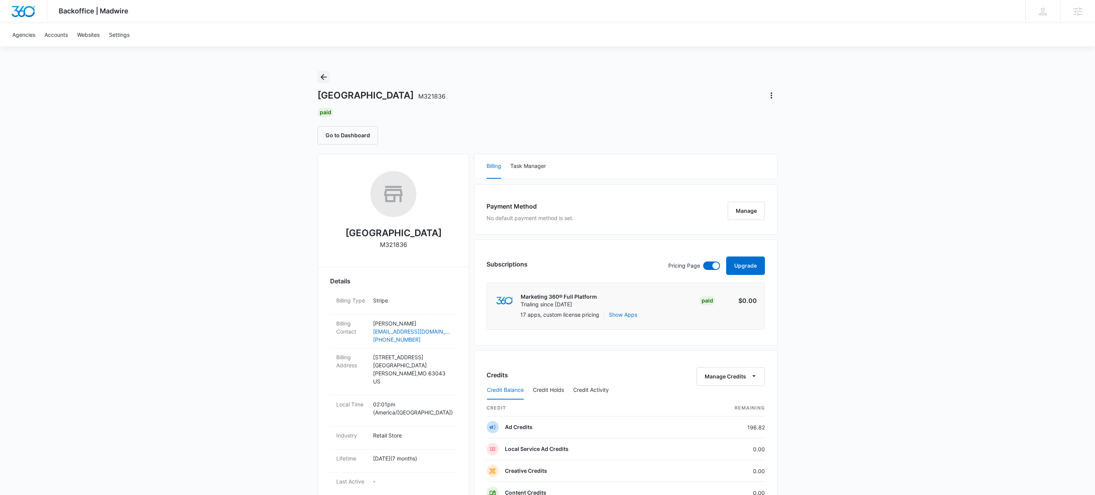
click at [326, 76] on icon "Back" at bounding box center [323, 76] width 9 height 9
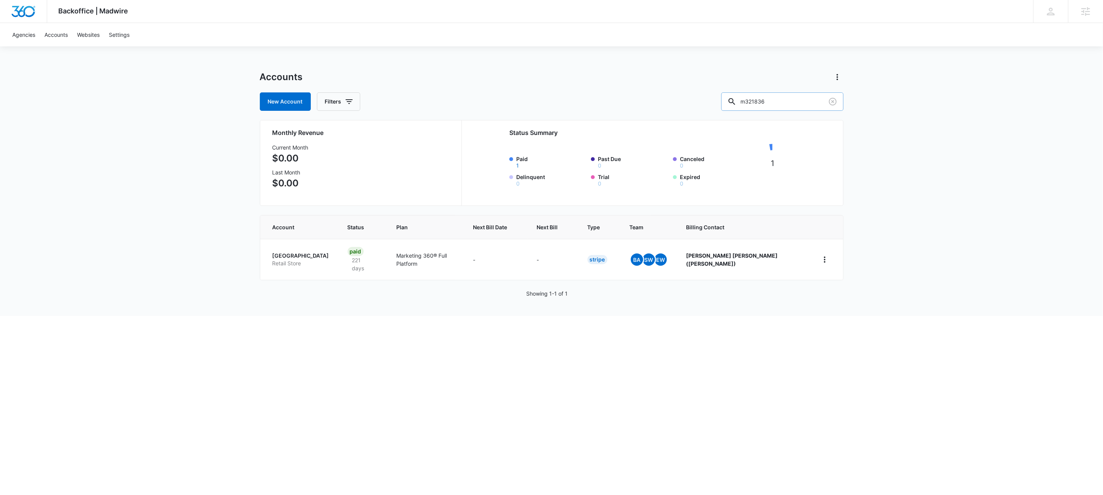
click at [790, 105] on input "m321836" at bounding box center [782, 101] width 122 height 18
click at [788, 108] on input "m321836" at bounding box center [782, 101] width 122 height 18
type input "m322685"
click at [296, 255] on p "Kiba - Helena" at bounding box center [295, 256] width 45 height 8
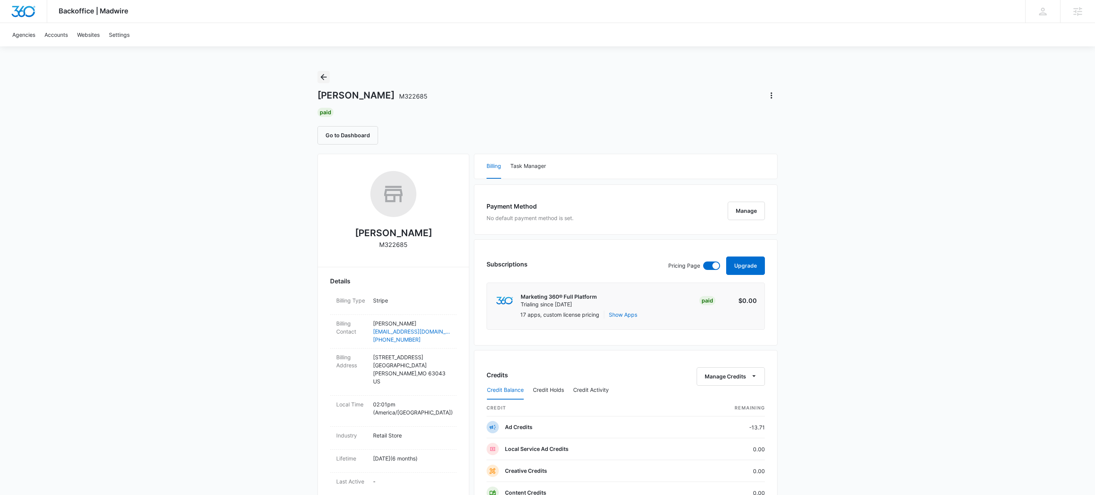
click at [324, 78] on icon "Back" at bounding box center [323, 76] width 9 height 9
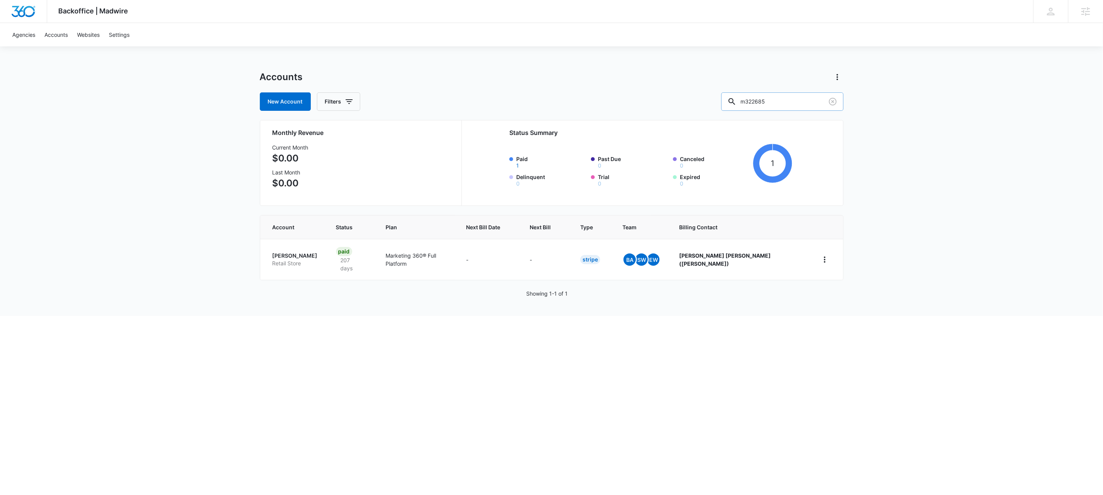
click at [775, 102] on input "m322685" at bounding box center [782, 101] width 122 height 18
type input "m326486"
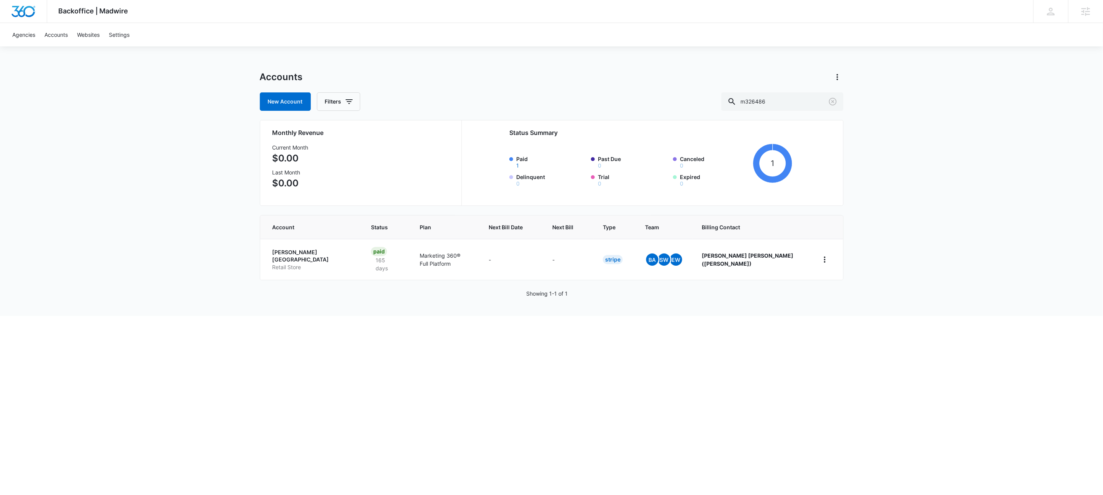
click at [274, 255] on p "Kiba - Vernon" at bounding box center [313, 255] width 80 height 15
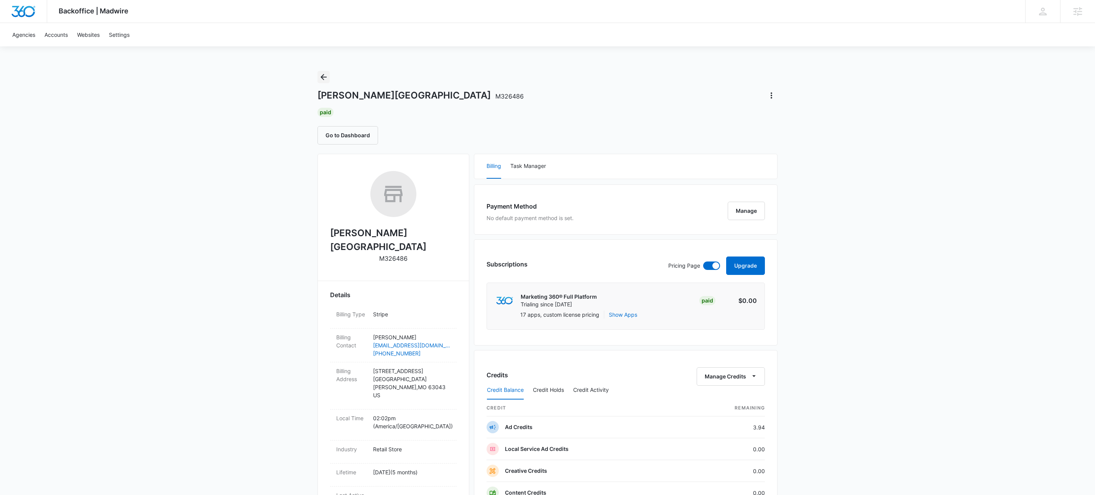
click at [324, 75] on icon "Back" at bounding box center [323, 76] width 9 height 9
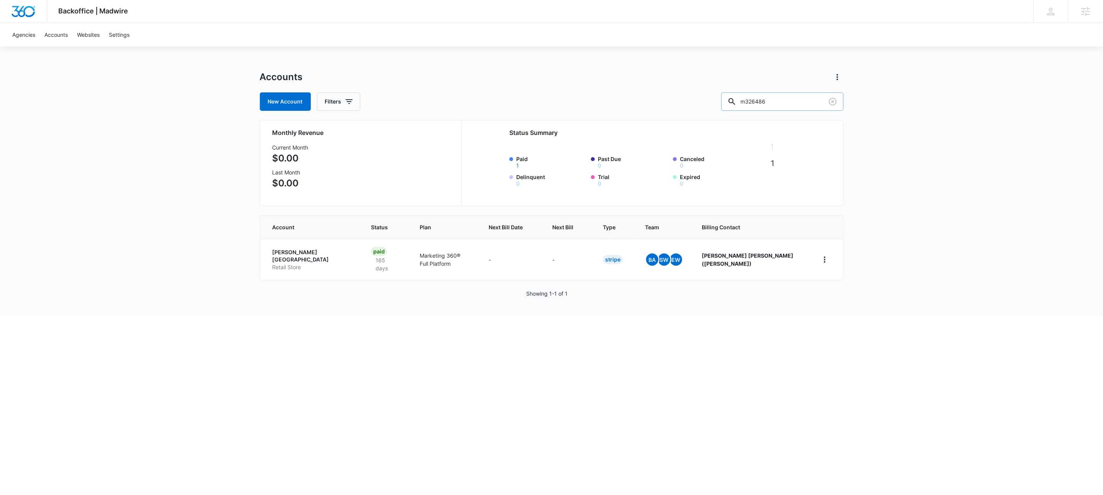
click at [793, 102] on input "m326486" at bounding box center [782, 101] width 122 height 18
paste input "M329573"
type input "M329573"
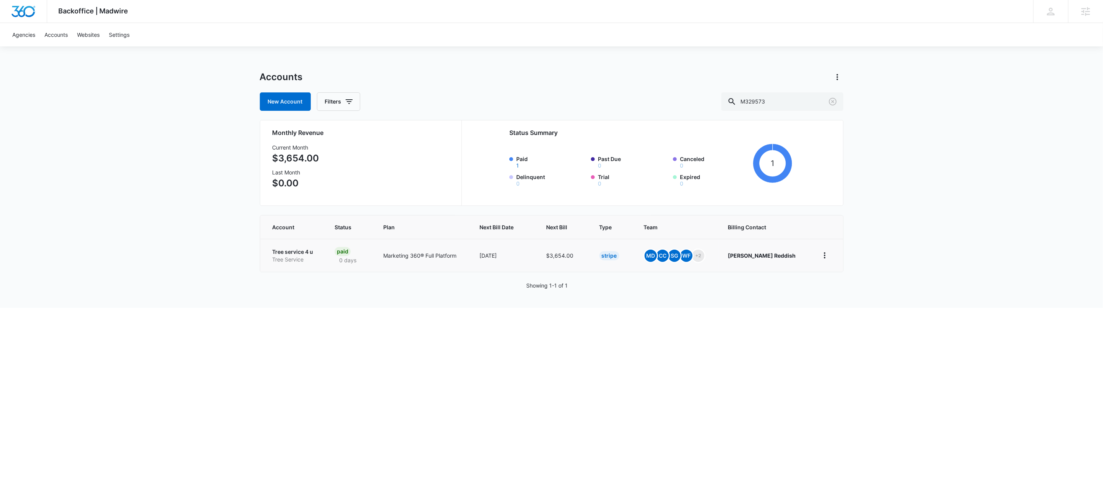
click at [283, 256] on p "Tree Service" at bounding box center [295, 260] width 44 height 8
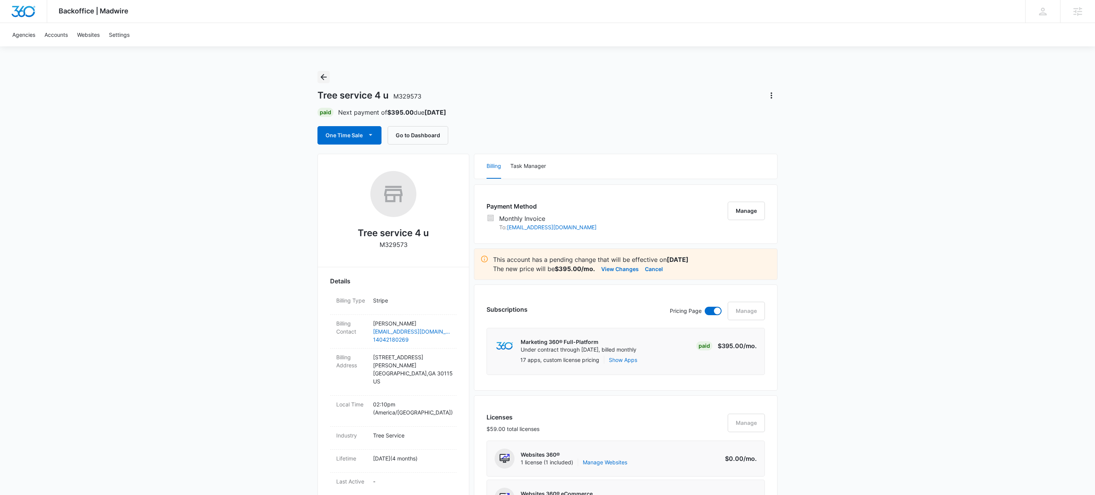
click at [325, 78] on icon "Back" at bounding box center [323, 76] width 9 height 9
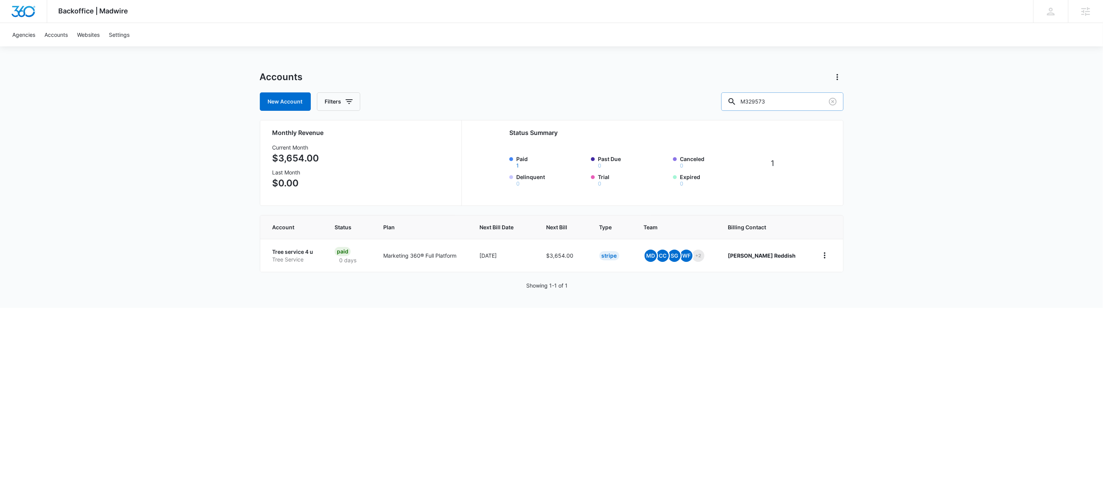
click at [783, 98] on input "M329573" at bounding box center [782, 101] width 122 height 18
paste input "55465"
type input "M55465"
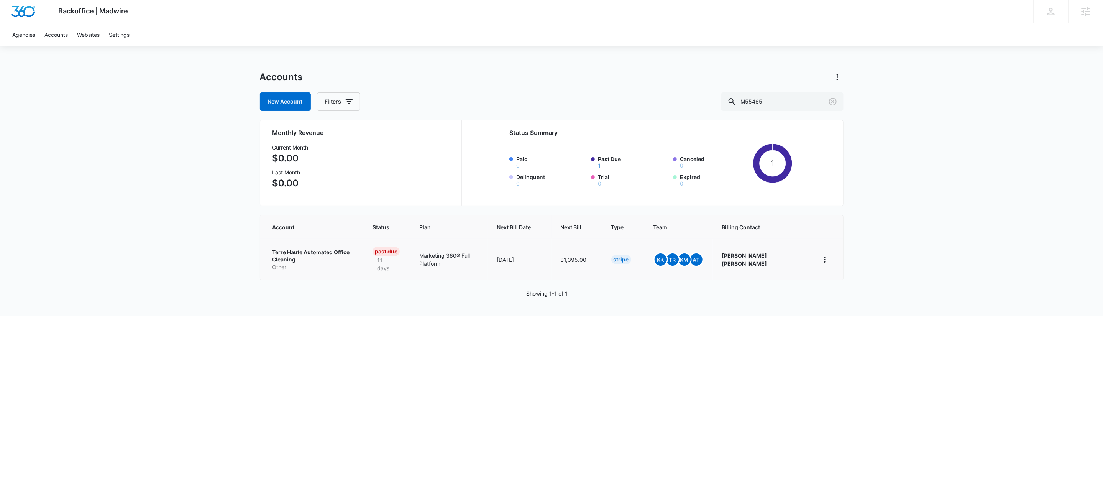
click at [320, 256] on p "Terre Haute Automated Office Cleaning" at bounding box center [314, 255] width 82 height 15
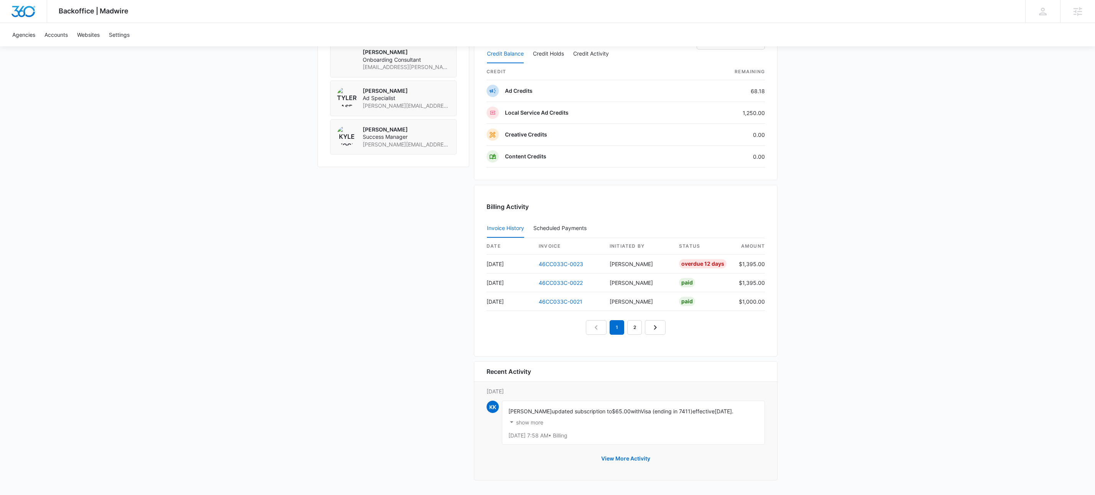
scroll to position [384, 0]
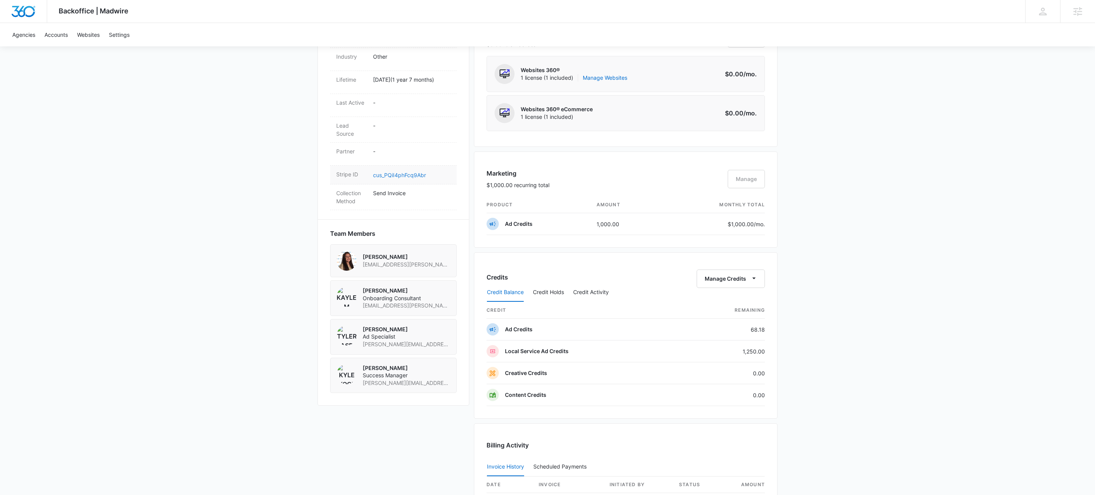
click at [404, 178] on link "cus_PQiI4phFcq9Abr" at bounding box center [399, 175] width 53 height 7
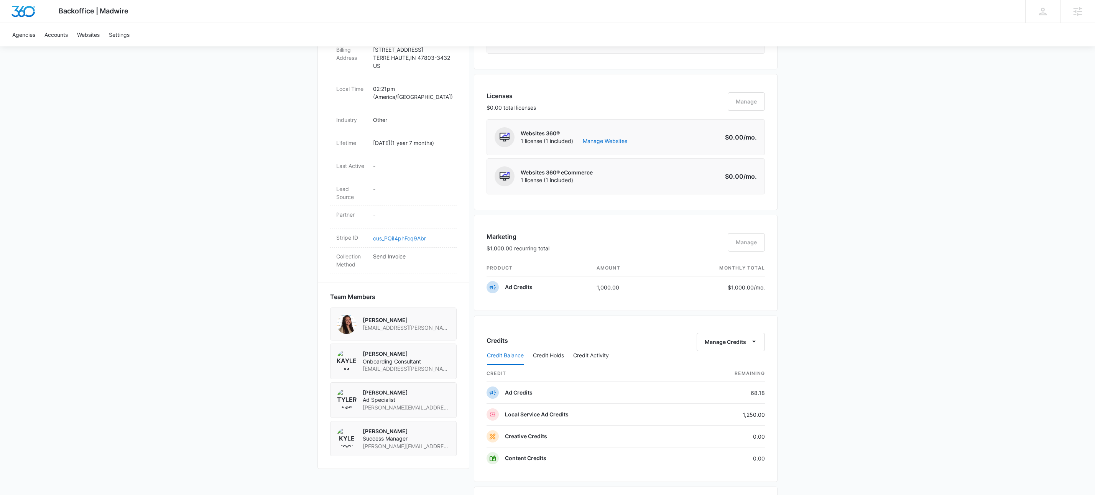
scroll to position [0, 0]
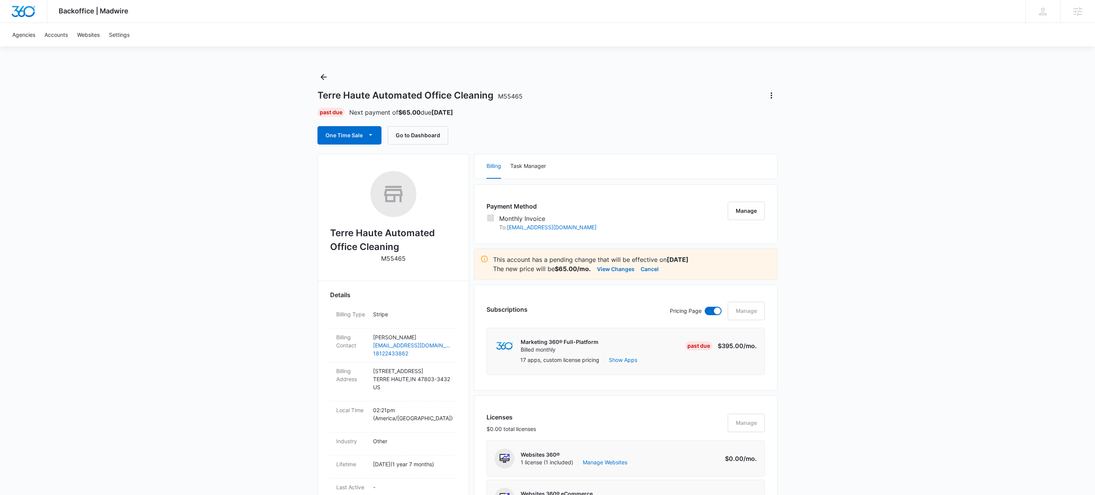
click at [397, 260] on p "M55465" at bounding box center [393, 258] width 25 height 9
copy p "M55465"
click at [322, 80] on icon "Back" at bounding box center [323, 76] width 9 height 9
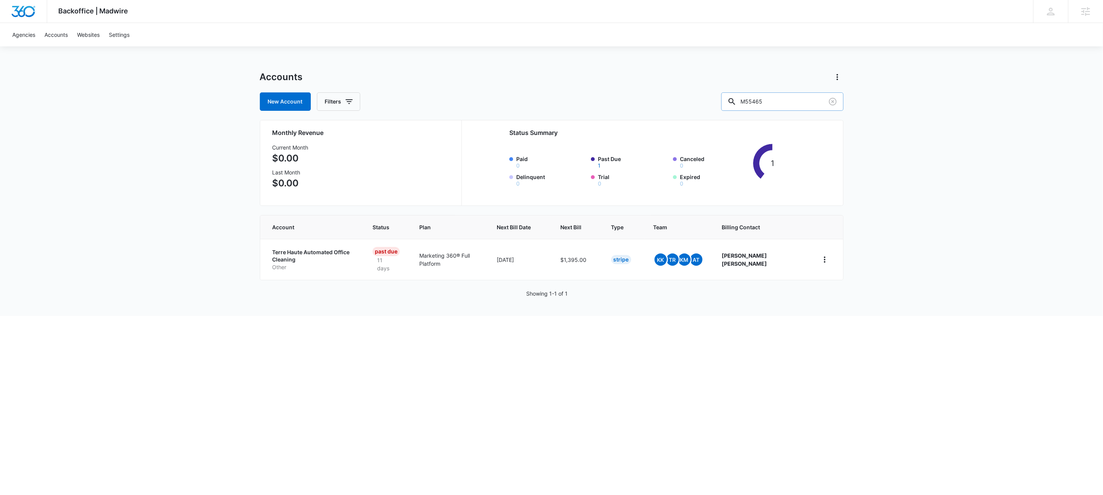
click at [809, 107] on input "M55465" at bounding box center [782, 101] width 122 height 18
paste input "307621"
type input "M307621"
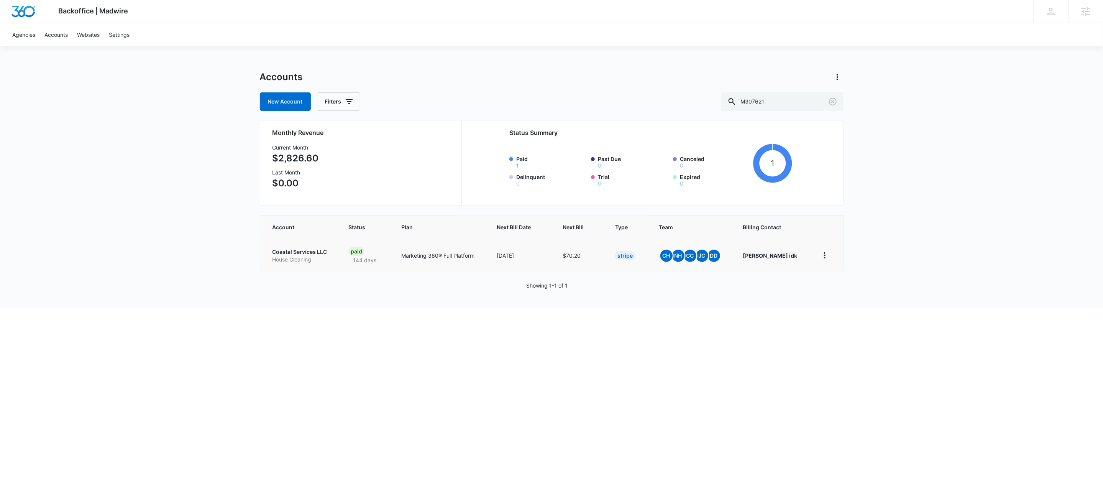
click at [310, 251] on p "Coastal Services LLC" at bounding box center [302, 252] width 58 height 8
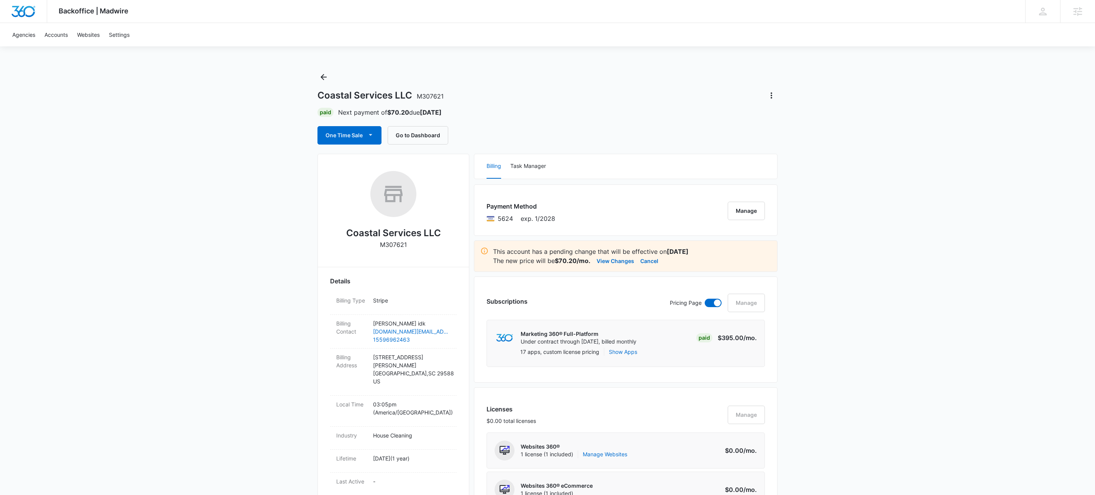
click at [677, 119] on div "Coastal Services LLC M307621 Paid Next payment of $70.20 due Sep 14 One Time Sa…" at bounding box center [547, 108] width 460 height 74
click at [374, 141] on button "One Time Sale" at bounding box center [349, 135] width 64 height 18
click at [377, 160] on div "Run One-Time Payment" at bounding box center [371, 162] width 89 height 8
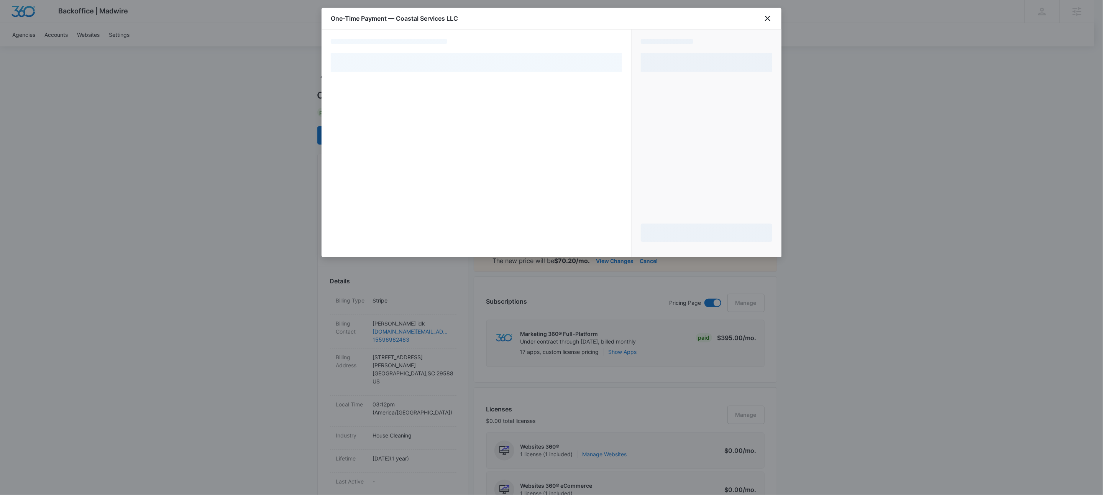
select select "pm_1RCpb7A4n8RTgNjUpzMQhhWs"
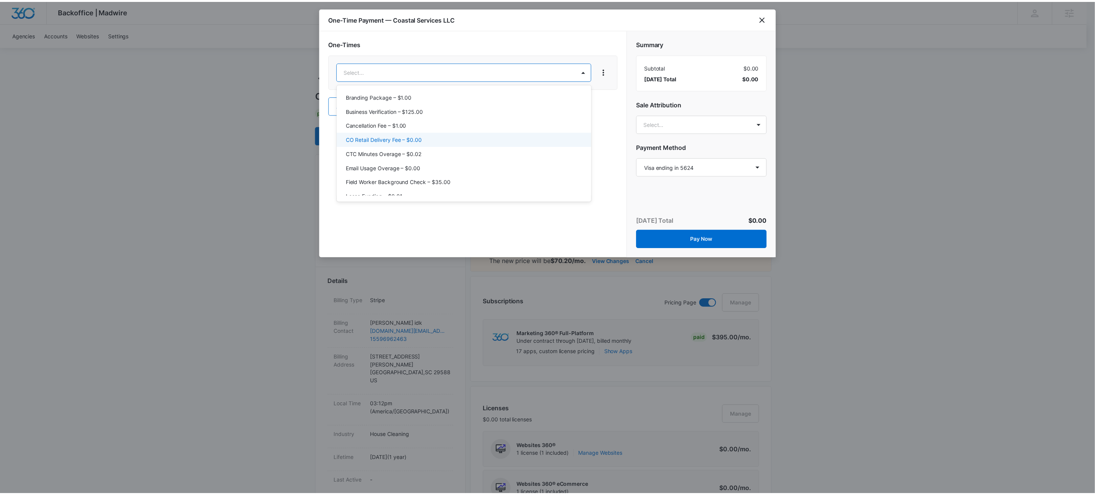
scroll to position [117, 0]
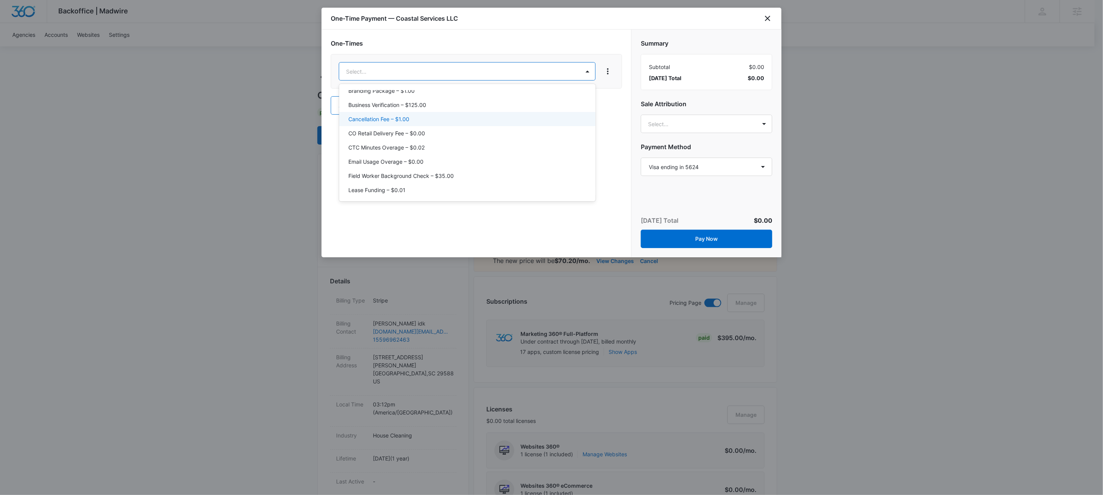
click at [422, 121] on div "Cancellation Fee – $1.00" at bounding box center [466, 119] width 237 height 8
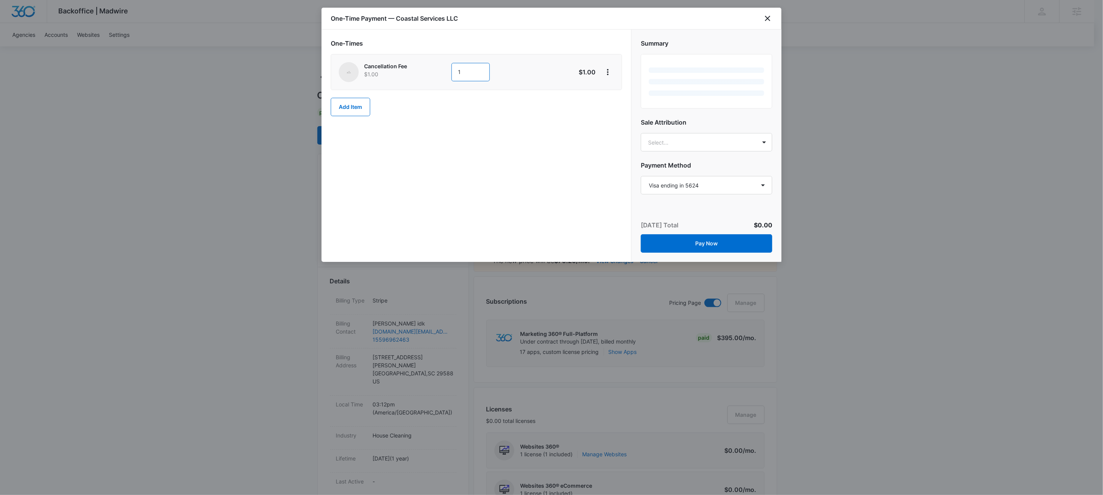
click at [453, 76] on input "1" at bounding box center [471, 72] width 38 height 18
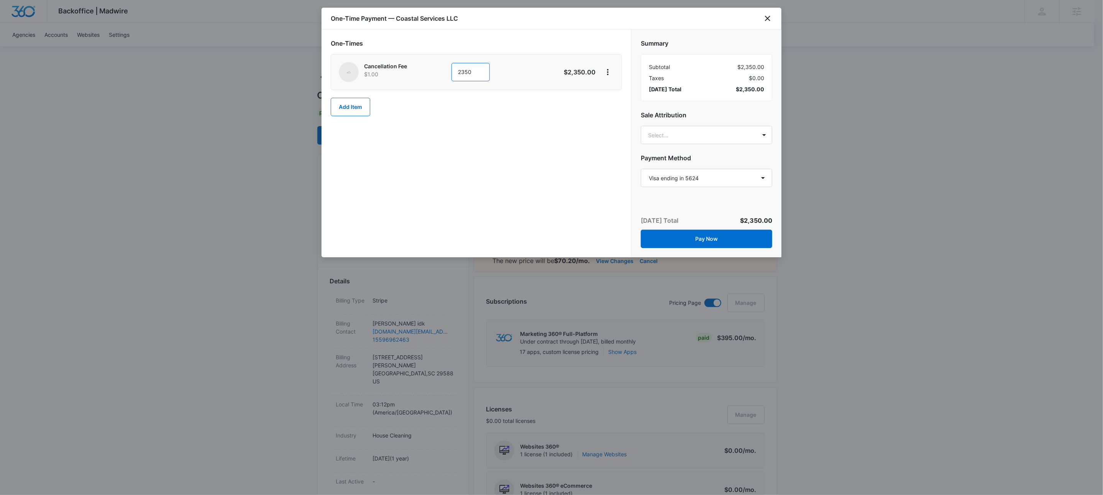
type input "2350"
click at [554, 193] on div "One-Times Cancellation Fee $1.00 2350 $2,350.00 Add Item" at bounding box center [477, 144] width 310 height 228
click at [665, 186] on select "Select a payment method Visa ending in 5624 New payment method Monthly invoice" at bounding box center [706, 178] width 131 height 18
select select "MANUAL_INVOICE"
click at [641, 169] on select "Select a payment method Visa ending in 5624 New payment method Monthly invoice" at bounding box center [706, 178] width 131 height 18
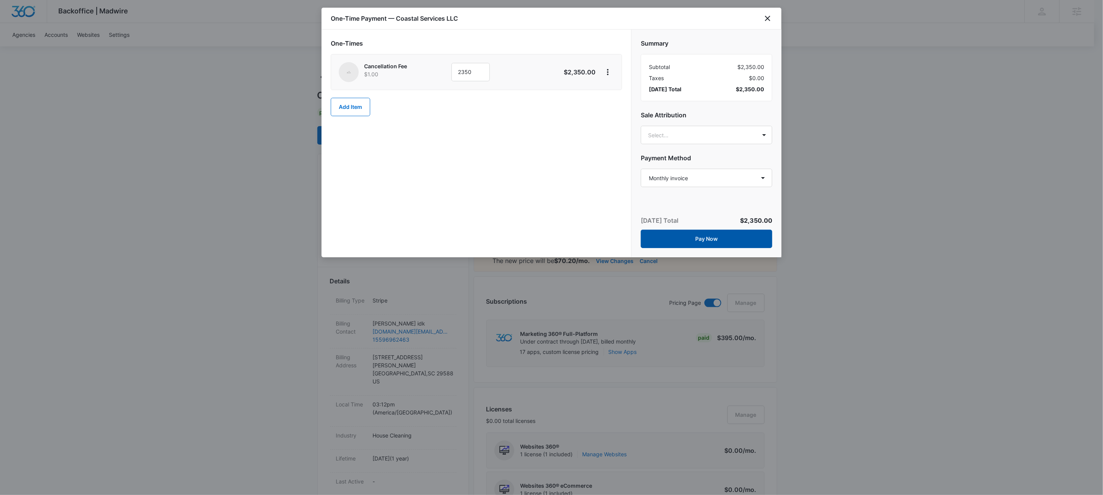
click at [717, 236] on button "Pay Now" at bounding box center [706, 239] width 131 height 18
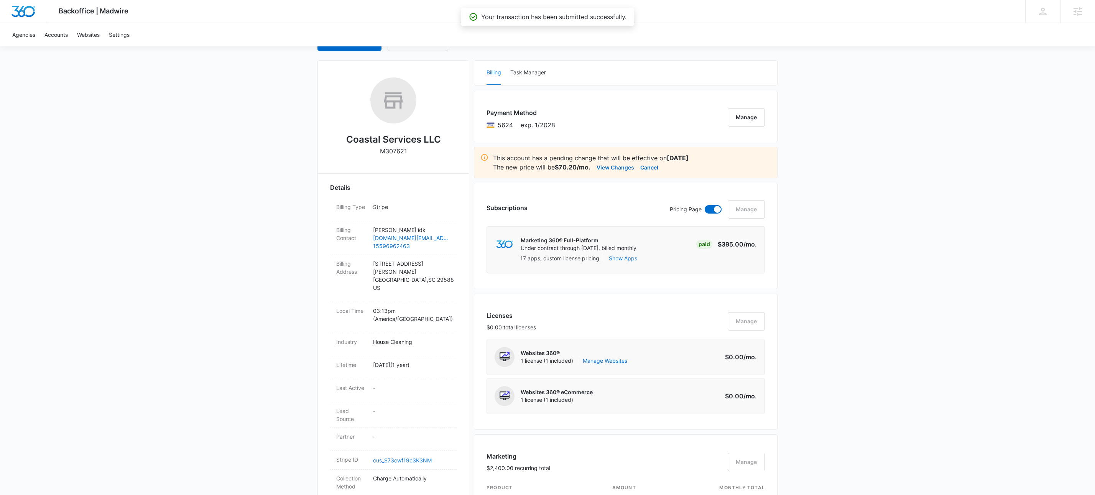
scroll to position [95, 0]
click at [418, 456] on link "cus_S73cwf19c3K3NM" at bounding box center [402, 459] width 59 height 7
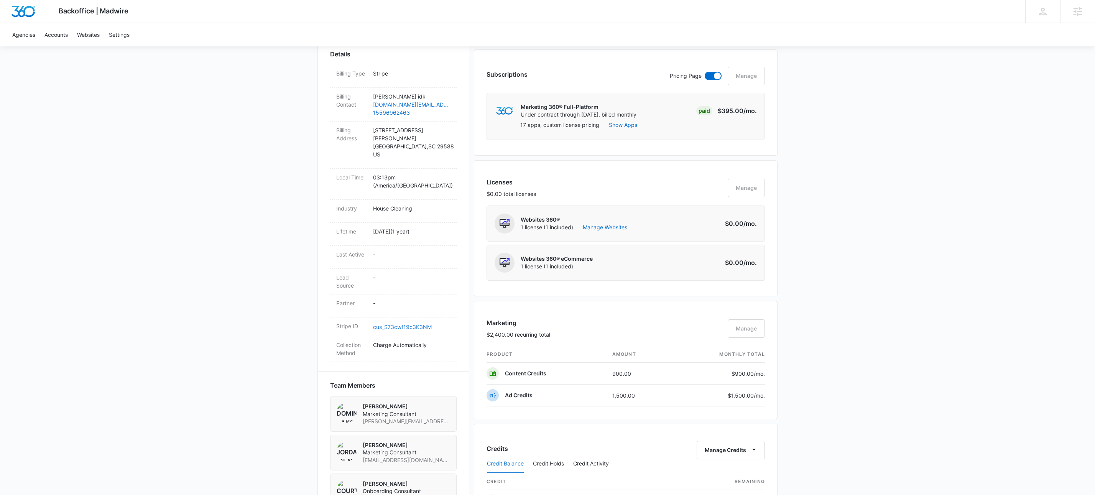
scroll to position [337, 0]
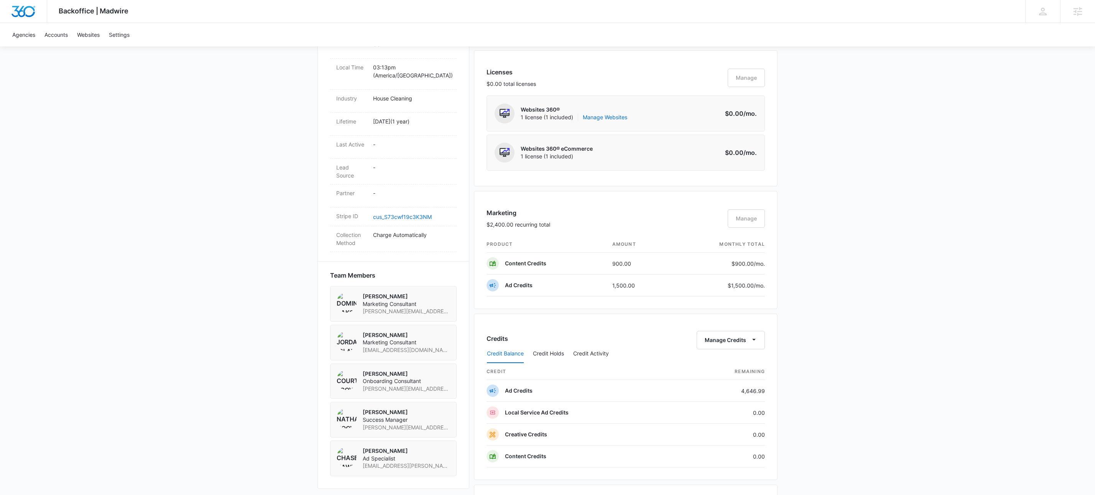
click at [737, 348] on div "Credit Balance Credit Holds Credit Activity" at bounding box center [625, 353] width 278 height 19
click at [743, 342] on button "Manage Credits" at bounding box center [730, 340] width 68 height 18
click at [737, 378] on div "Withdraw Credits" at bounding box center [742, 380] width 72 height 5
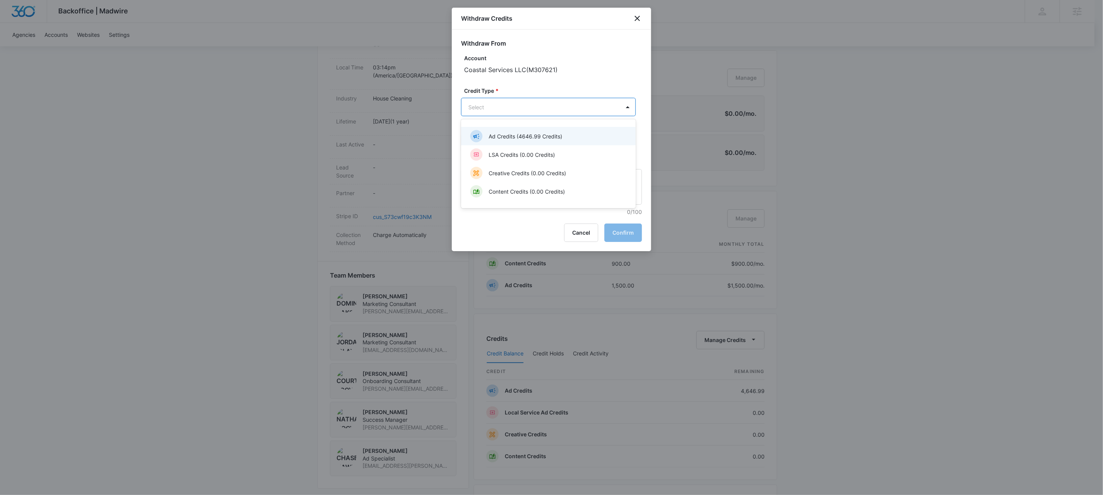
click at [535, 108] on body "Backoffice | Madwire Apps Settings KW Kait Weagraff kaitlyn.weagraff@madwire.co…" at bounding box center [551, 256] width 1103 height 1187
click at [512, 135] on p "Ad Credits (4646.99 Credits)" at bounding box center [526, 136] width 74 height 8
click at [482, 140] on input "Amount *" at bounding box center [521, 143] width 120 height 18
type input "2350"
click at [563, 184] on textarea "Memo" at bounding box center [551, 188] width 181 height 36
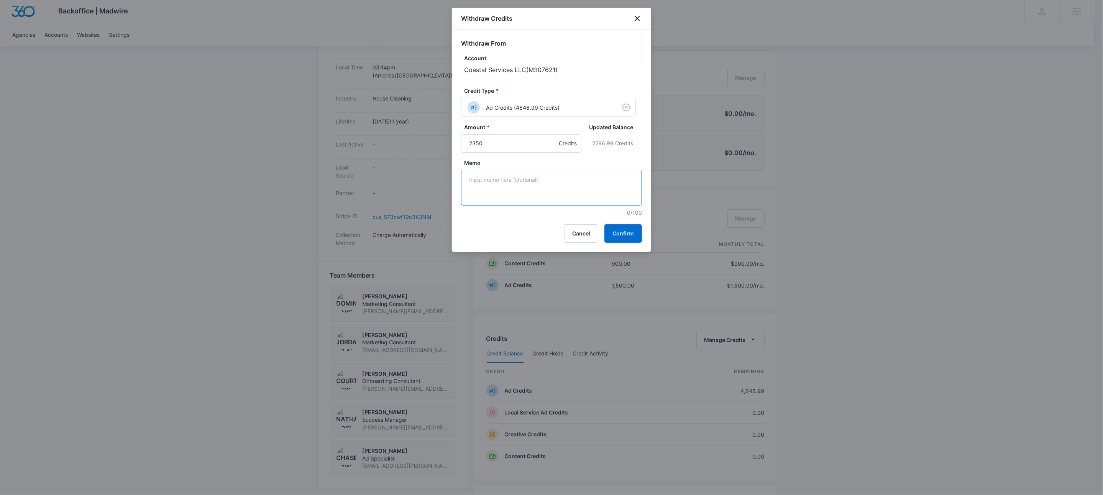
paste textarea "79C764CD-0007"
type textarea "79C764CD-0007"
click at [621, 237] on button "Confirm" at bounding box center [623, 233] width 38 height 18
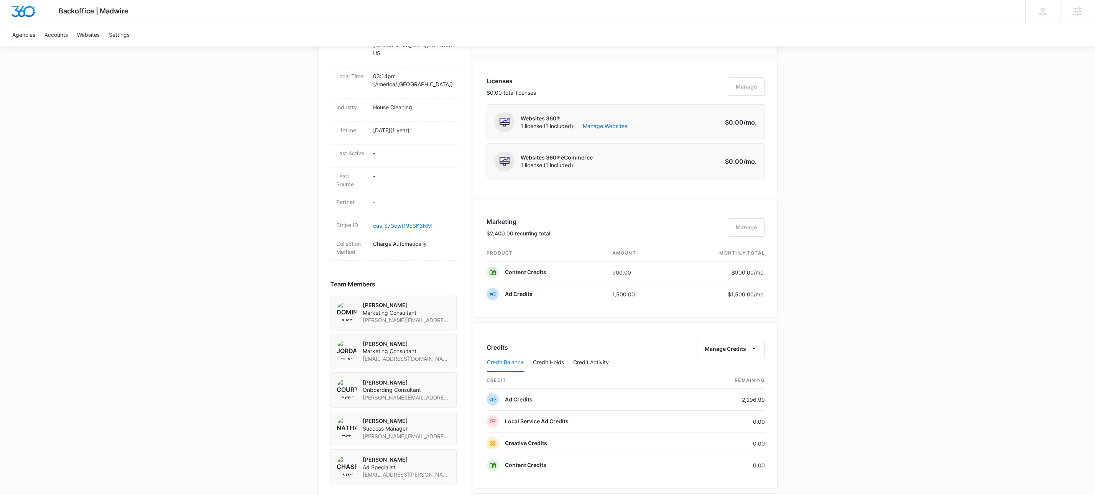
scroll to position [315, 0]
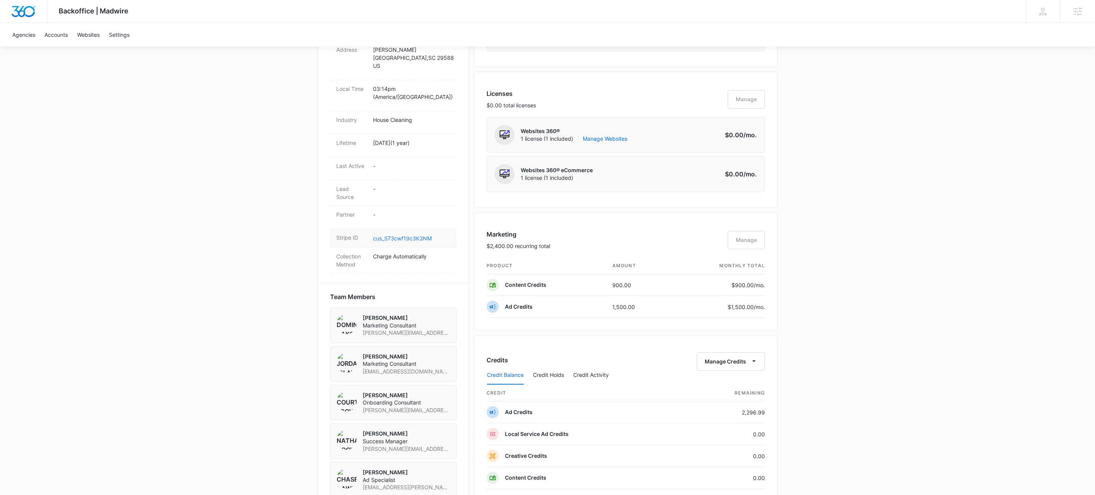
click at [405, 235] on link "cus_S73cwf19c3K3NM" at bounding box center [402, 238] width 59 height 7
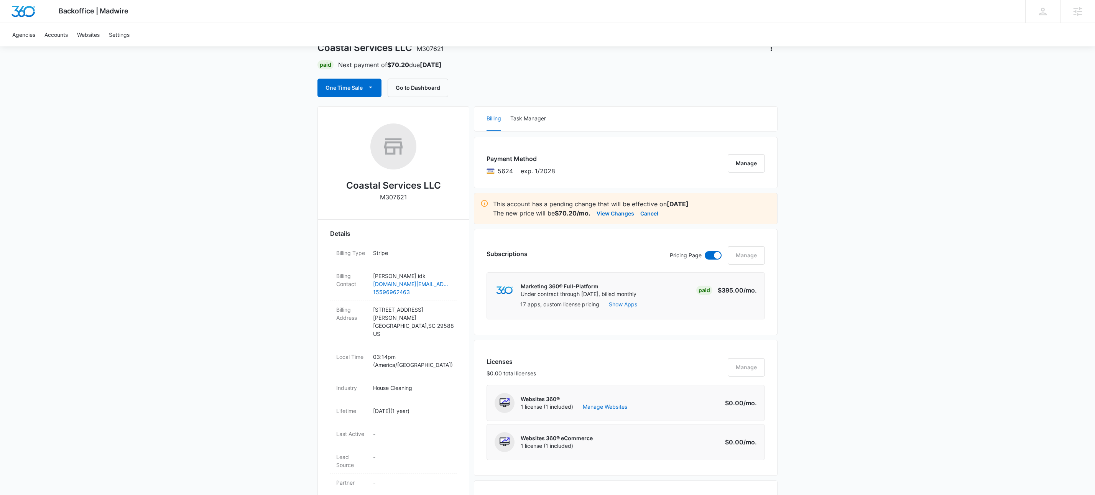
scroll to position [0, 0]
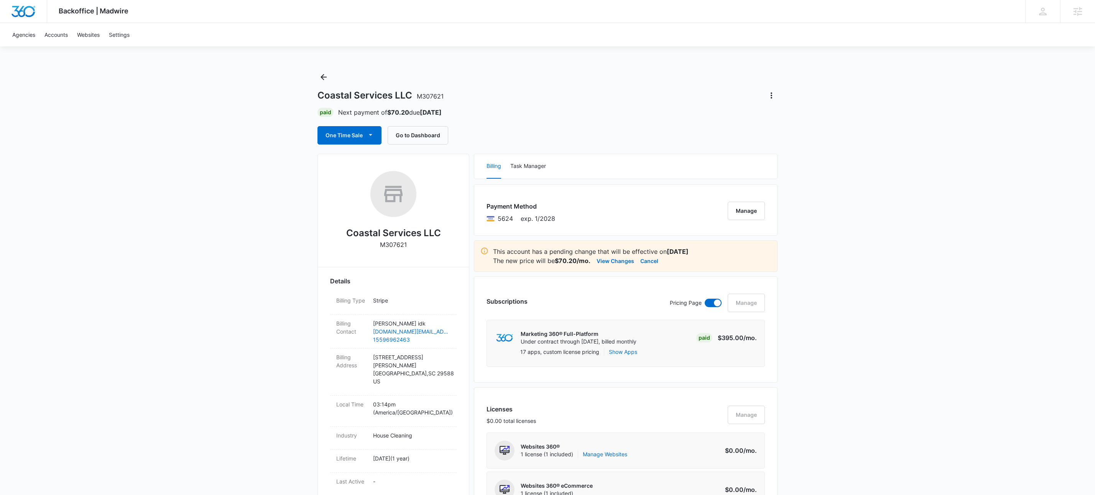
click at [402, 245] on p "M307621" at bounding box center [393, 244] width 27 height 9
click at [402, 244] on p "M307621" at bounding box center [393, 244] width 27 height 9
copy p "M307621"
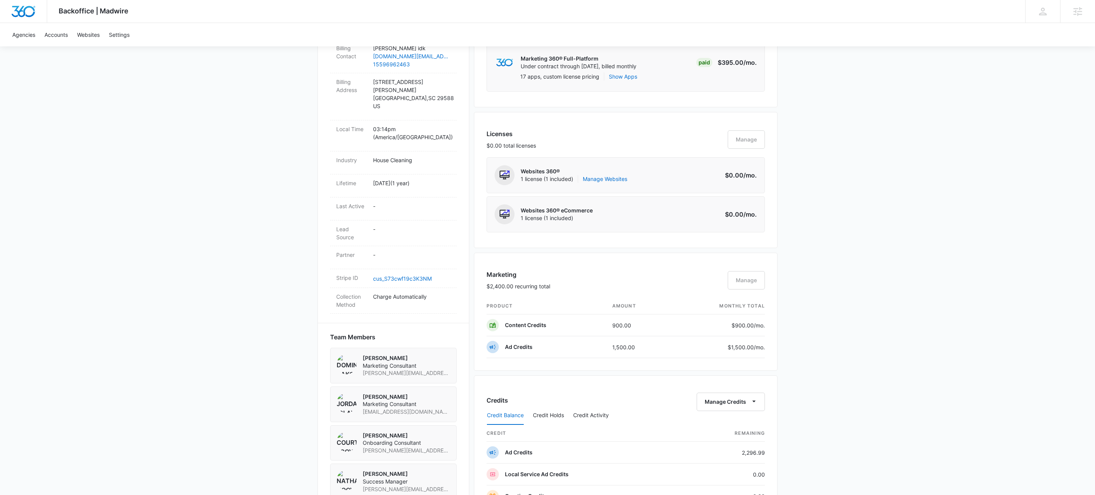
scroll to position [373, 0]
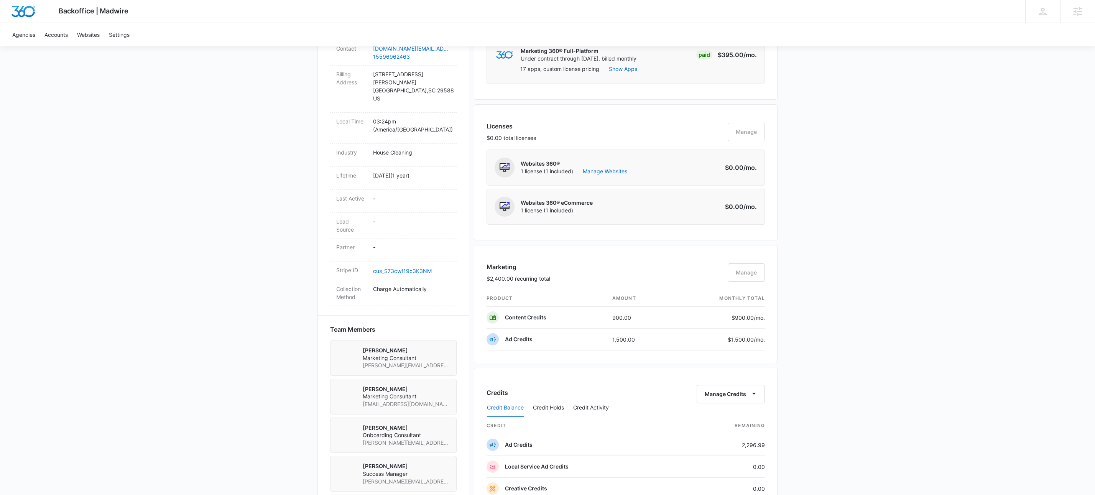
scroll to position [373, 0]
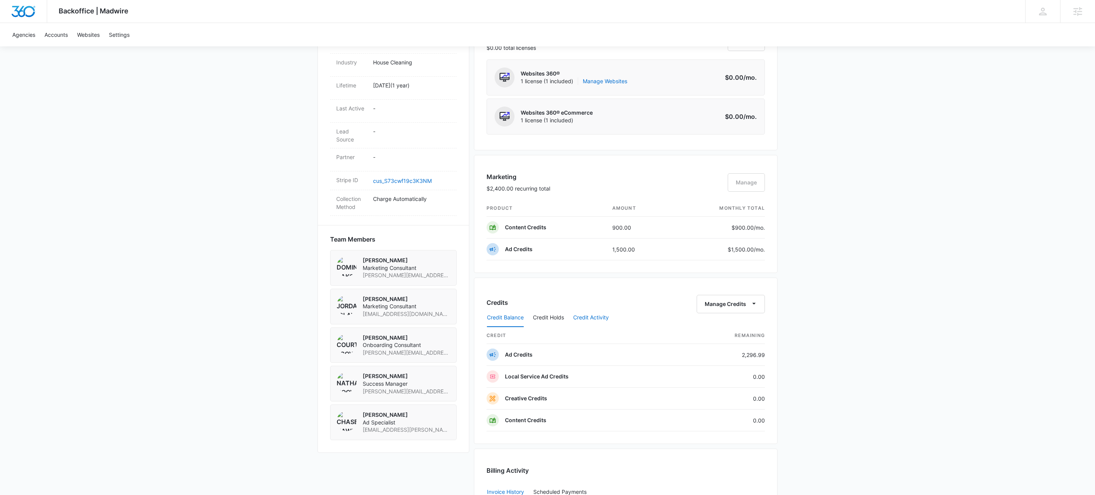
click at [592, 322] on button "Credit Activity" at bounding box center [591, 318] width 36 height 18
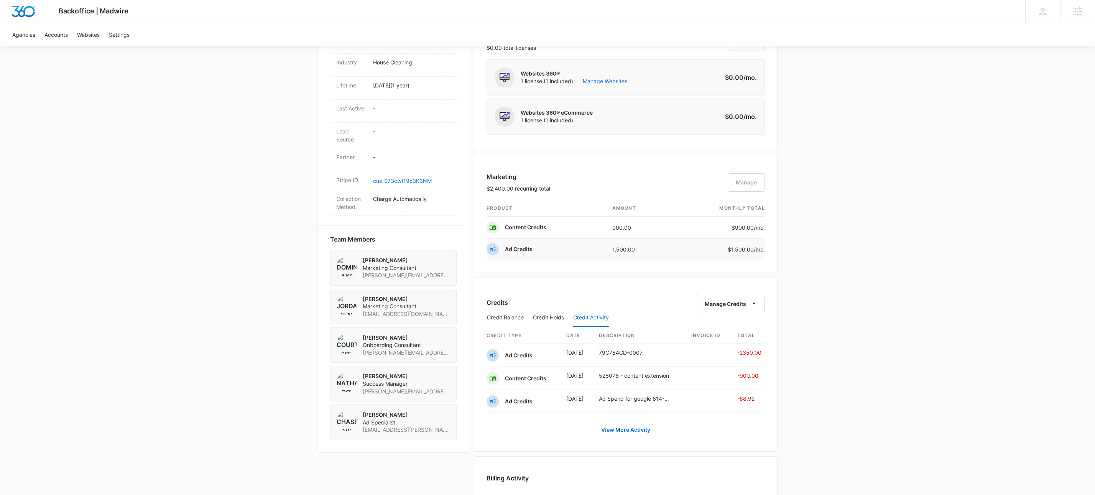
scroll to position [479, 0]
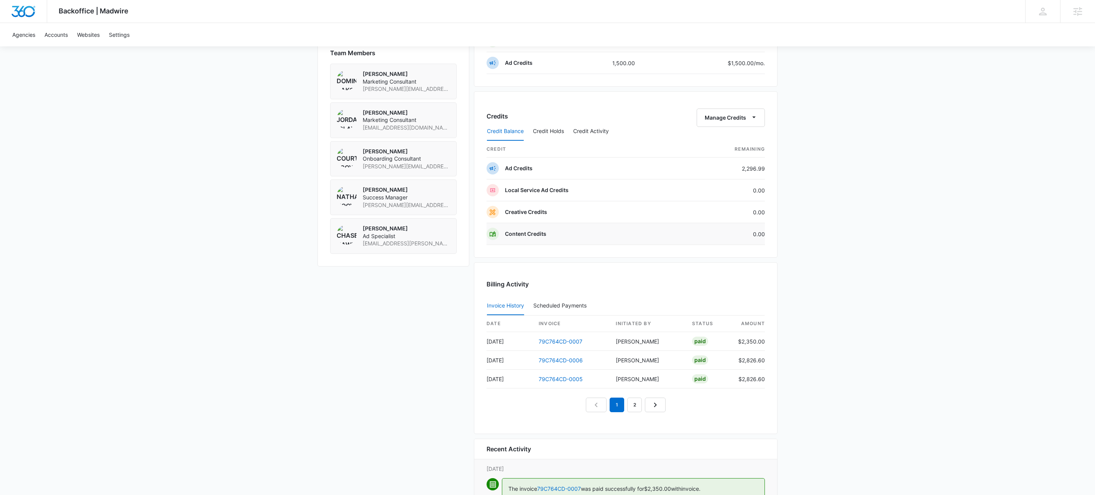
scroll to position [498, 0]
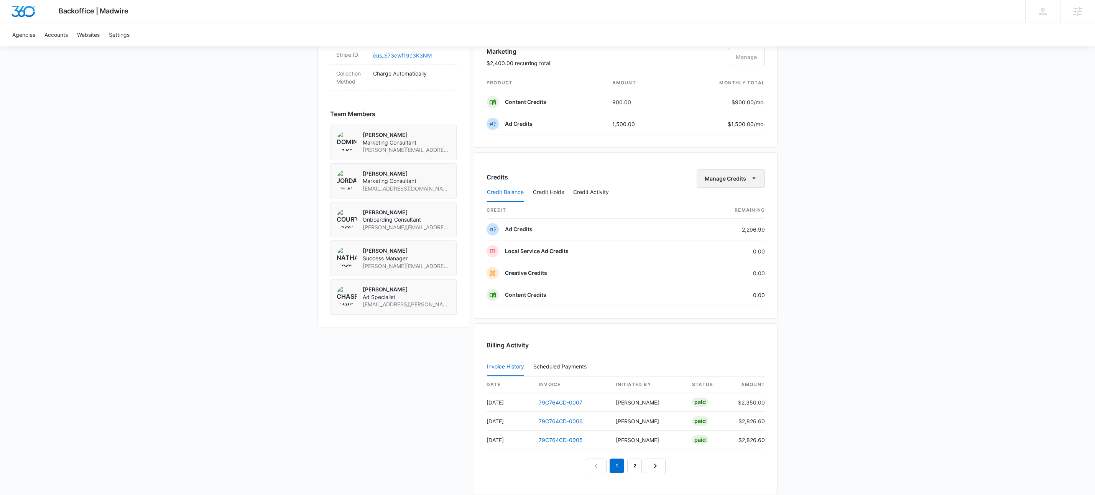
click at [755, 181] on icon "button" at bounding box center [754, 178] width 8 height 8
click at [751, 217] on div "Withdraw Credits" at bounding box center [742, 218] width 72 height 5
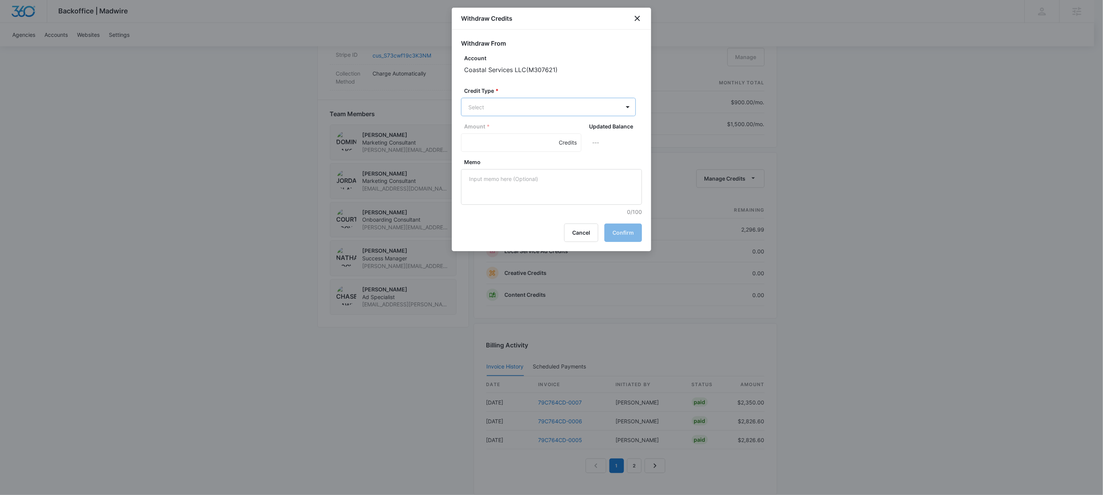
click at [493, 108] on body "Backoffice | Madwire Apps Settings KW Kait Weagraff [EMAIL_ADDRESS][PERSON_NAME…" at bounding box center [551, 118] width 1103 height 1233
click at [503, 137] on p "Ad Credits (2296.99 Credits)" at bounding box center [525, 136] width 73 height 8
click at [475, 148] on input "Amount *" at bounding box center [521, 143] width 120 height 18
type input "3196.99"
type textarea "refunded"
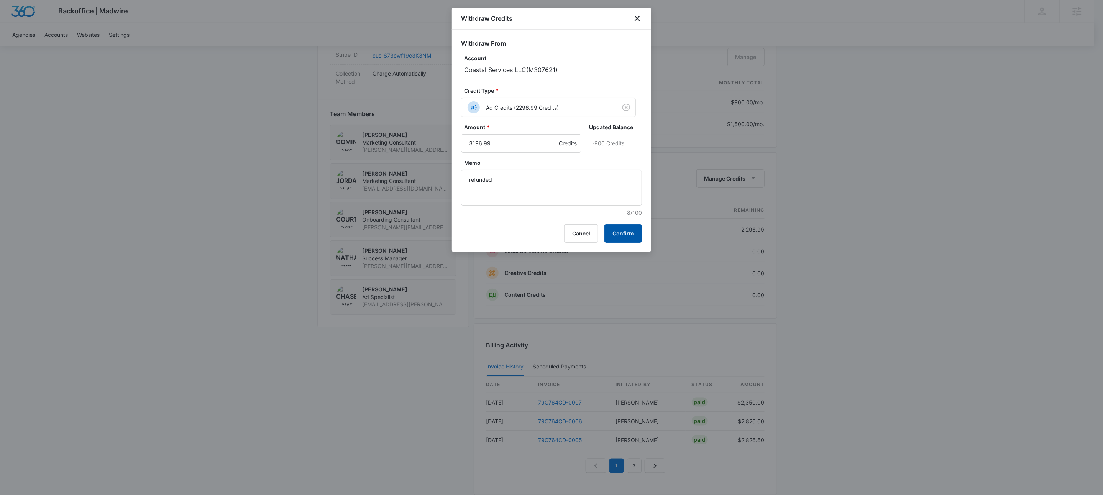
click at [632, 232] on button "Confirm" at bounding box center [623, 233] width 38 height 18
